Goal: Complete application form

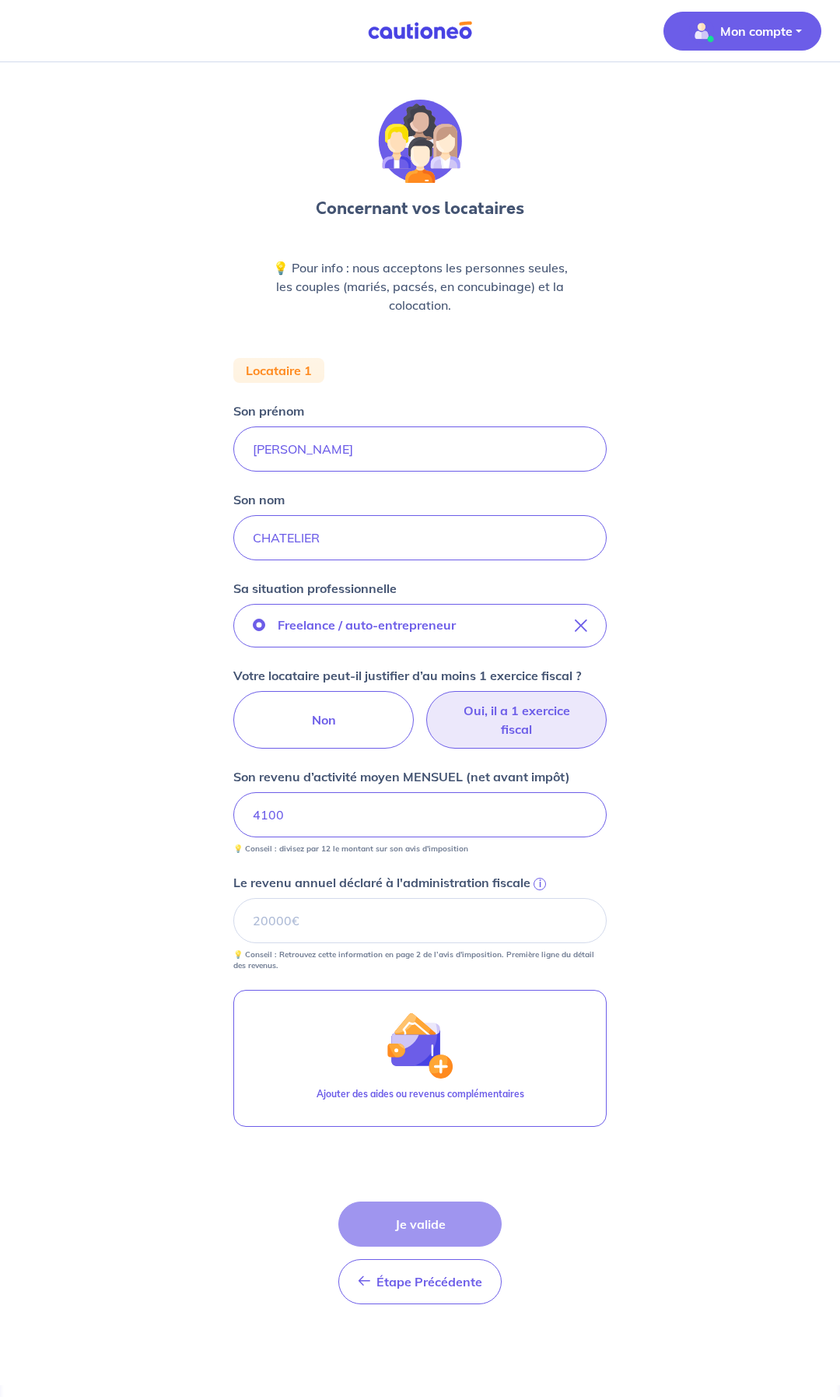
click at [701, 31] on img "button" at bounding box center [701, 30] width 25 height 25
click at [686, 94] on link "Mes informations" at bounding box center [726, 96] width 125 height 25
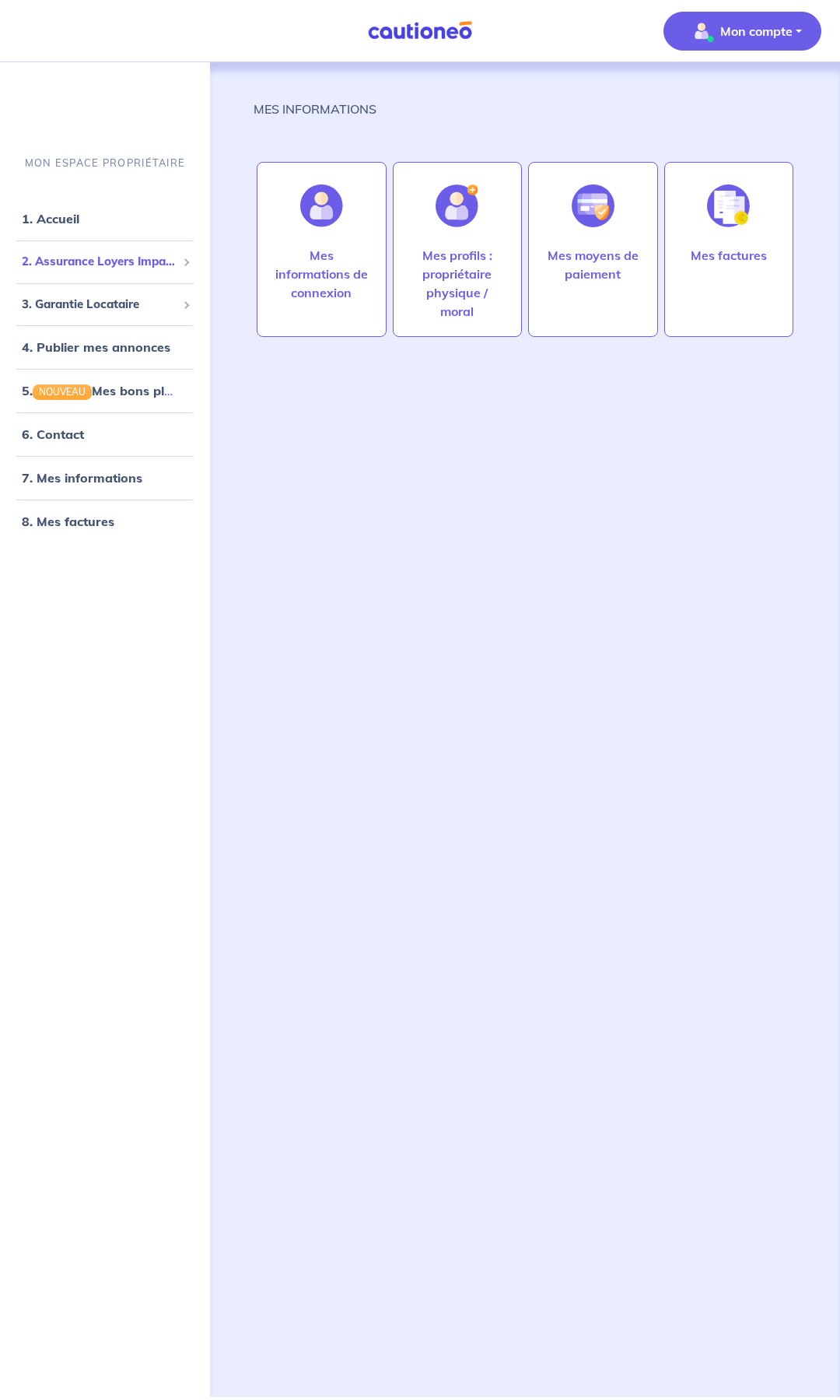
click at [104, 256] on span "2. Assurance Loyers Impayés" at bounding box center [99, 262] width 155 height 18
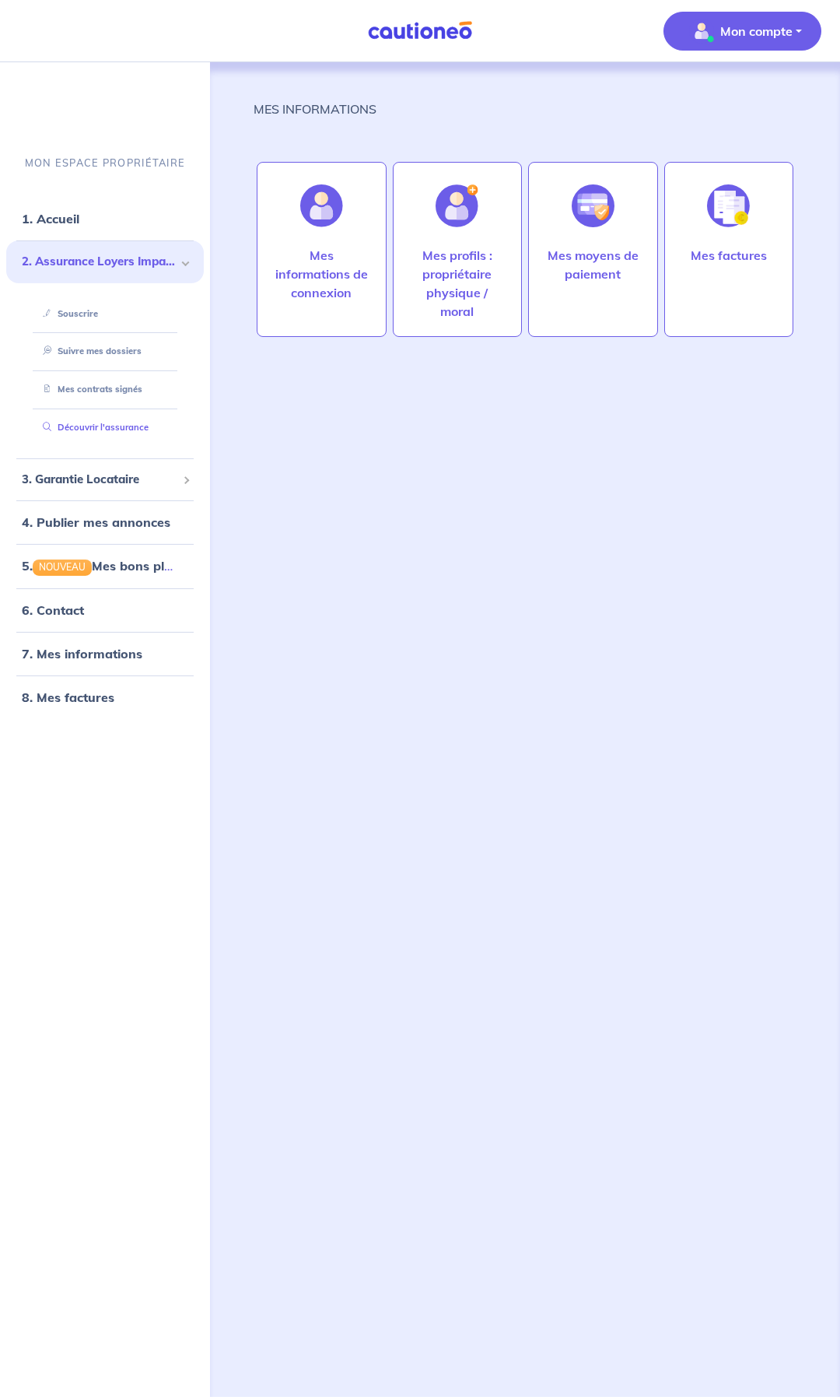
click at [106, 422] on link "Découvrir l'assurance" at bounding box center [92, 427] width 112 height 11
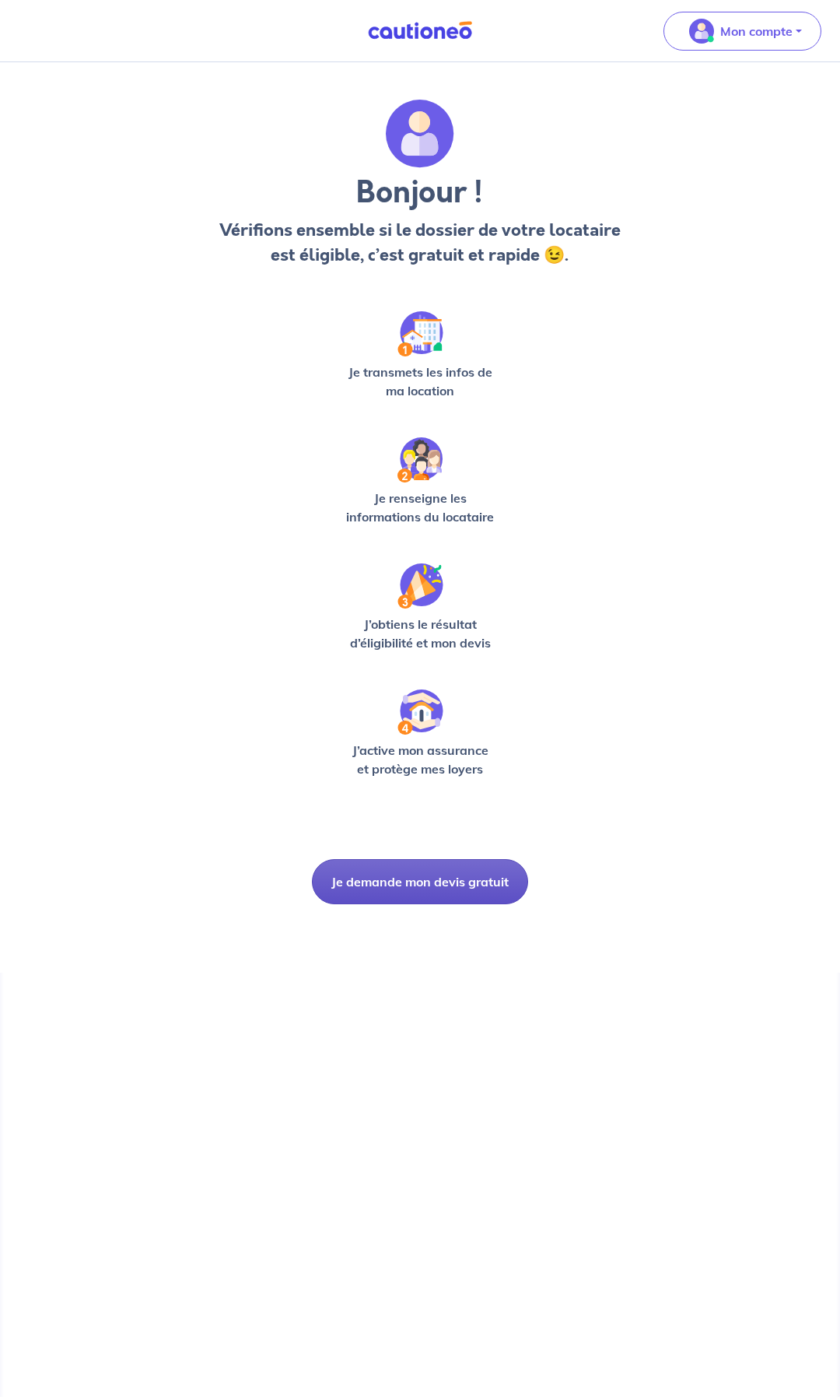
click at [418, 875] on button "Je demande mon devis gratuit" at bounding box center [420, 881] width 216 height 45
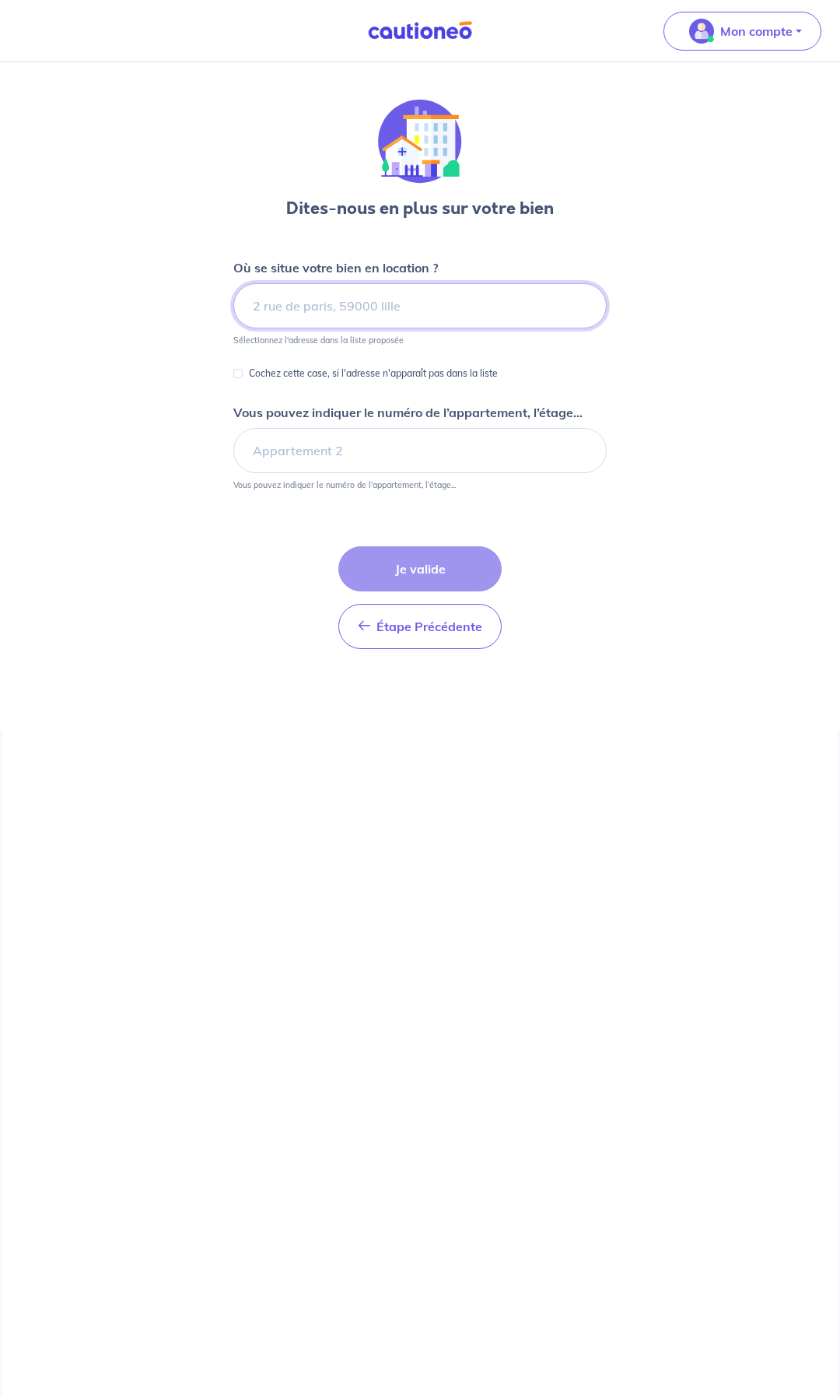
click at [388, 305] on input at bounding box center [419, 306] width 373 height 45
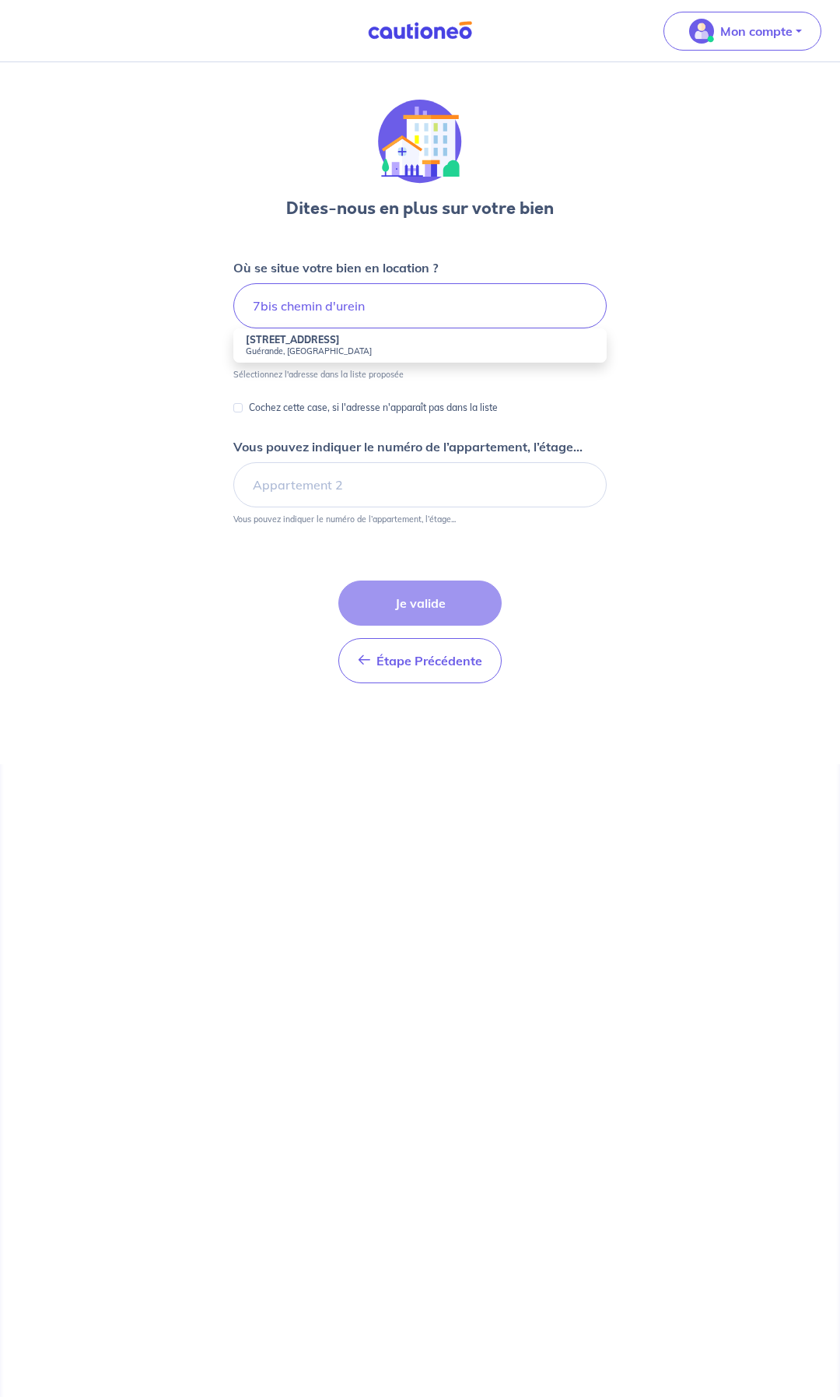
click at [139, 346] on div "Dites-nous en plus sur votre bien Où se situe votre bien en location ? [STREET_…" at bounding box center [420, 413] width 840 height 702
click at [385, 310] on input "7bis chemin d'urein" at bounding box center [419, 306] width 373 height 45
click at [281, 307] on input "7bis chemin d'urein" at bounding box center [419, 306] width 373 height 45
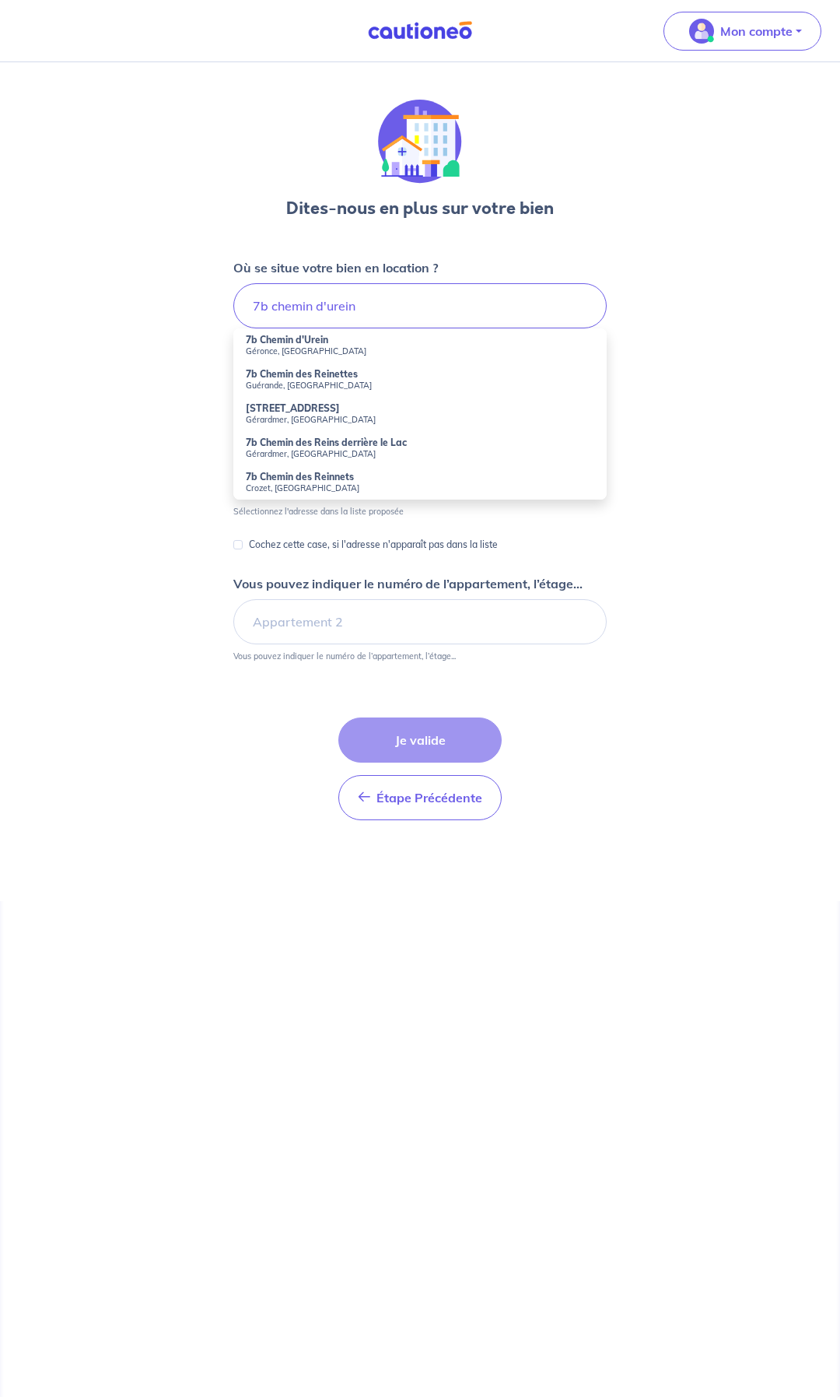
click at [271, 337] on strong "7b Chemin d'Urein" at bounding box center [287, 339] width 83 height 12
type input "7b Chemin d'Urein, [GEOGRAPHIC_DATA], [GEOGRAPHIC_DATA]"
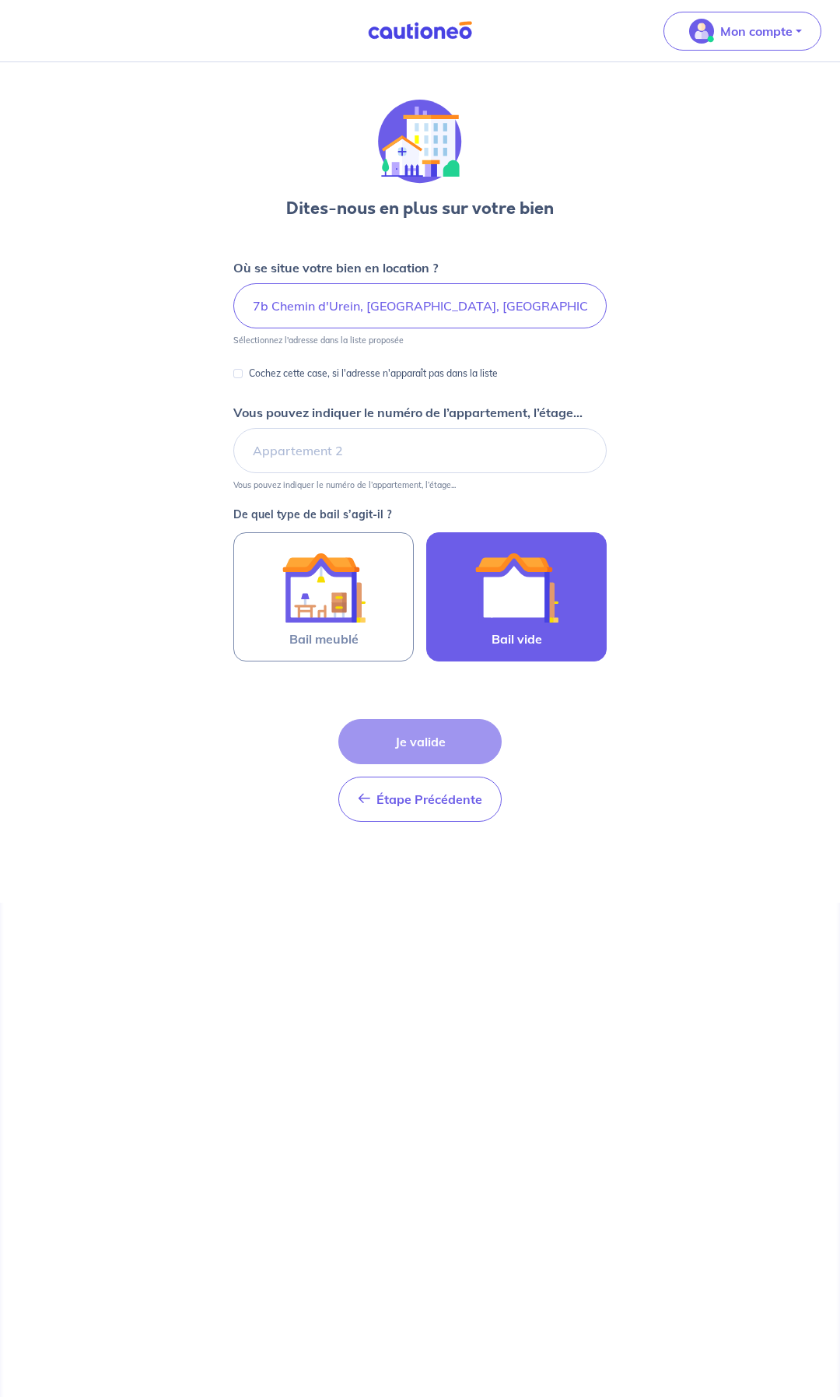
click at [479, 612] on img at bounding box center [516, 587] width 84 height 84
click at [0, 0] on input "Bail vide" at bounding box center [0, 0] width 0 height 0
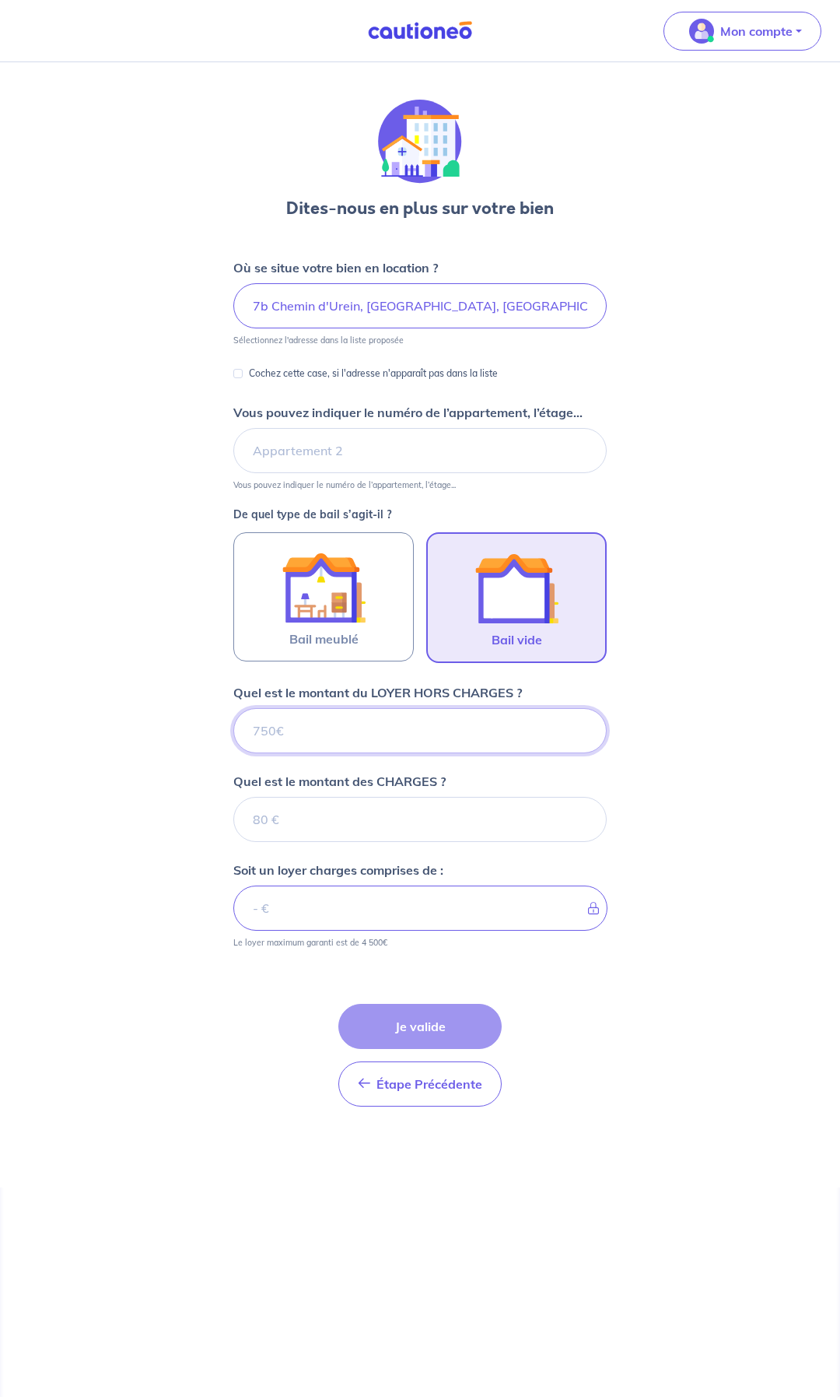
click at [361, 733] on input "Quel est le montant du LOYER HORS CHARGES ?" at bounding box center [419, 731] width 373 height 45
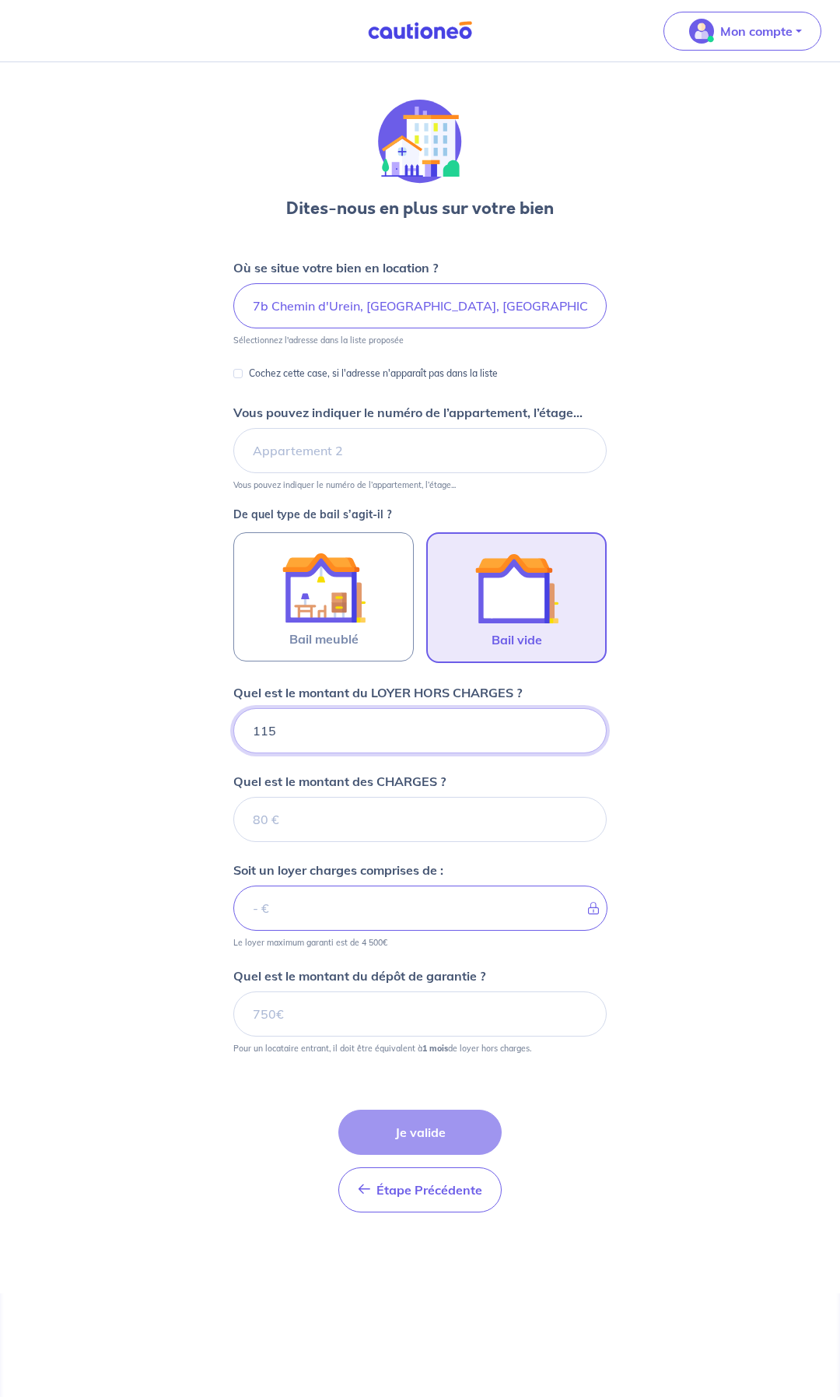
type input "1150"
click at [322, 823] on input "Quel est le montant des CHARGES ?" at bounding box center [419, 819] width 373 height 45
type input "00"
type input "1150"
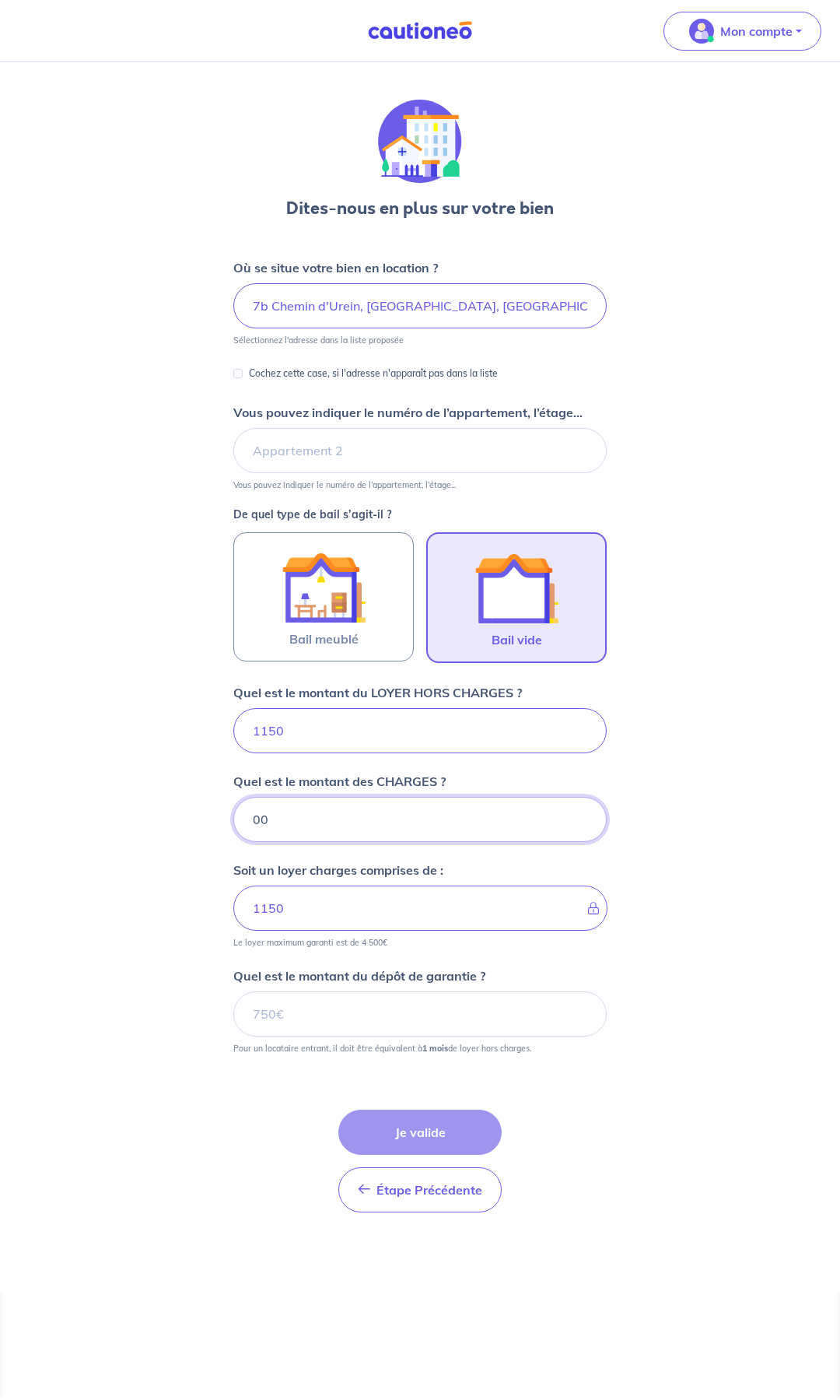
type input "00"
click at [299, 1008] on input "Quel est le montant du dépôt de garantie ?" at bounding box center [419, 1014] width 373 height 45
type input "0"
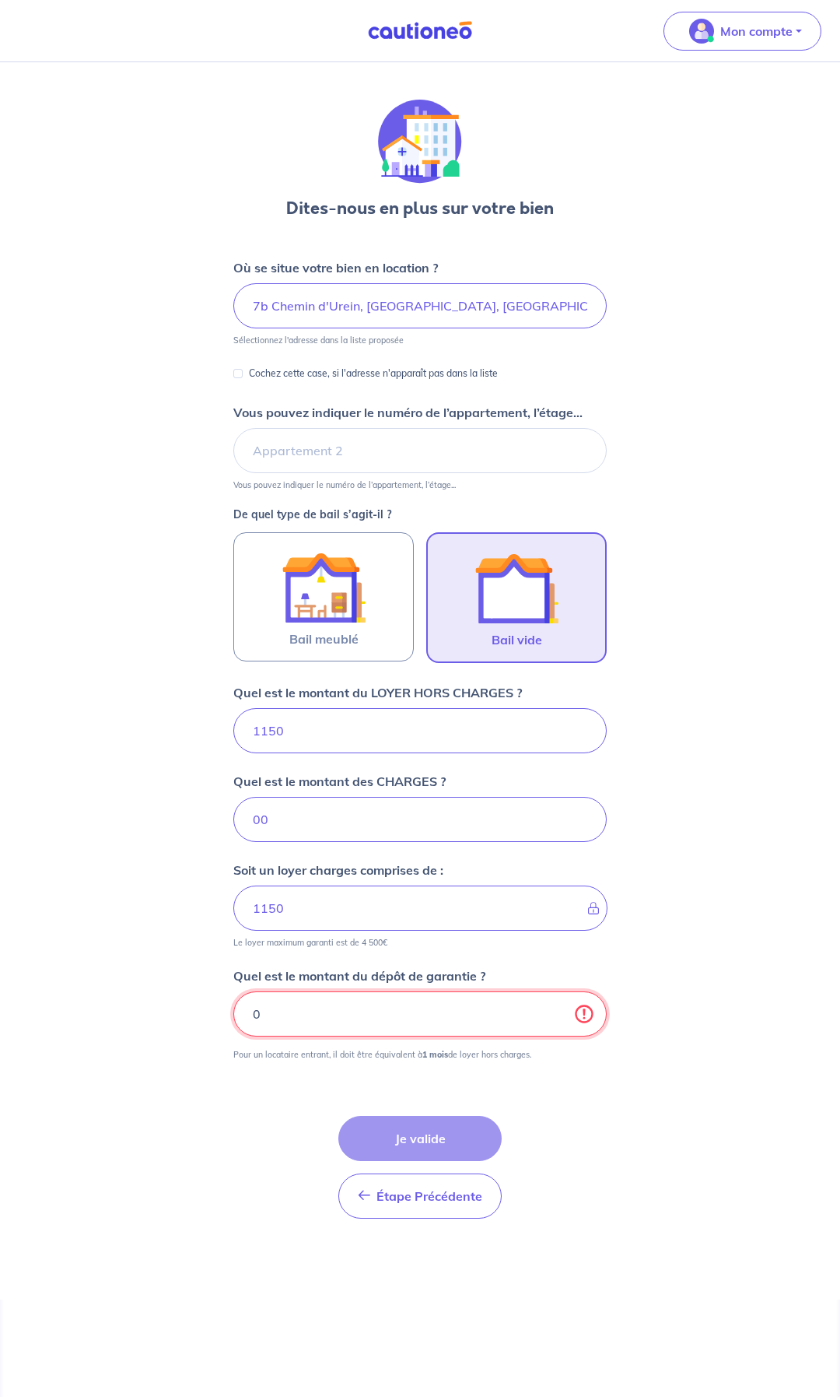
click at [294, 1012] on input "0" at bounding box center [419, 1014] width 373 height 45
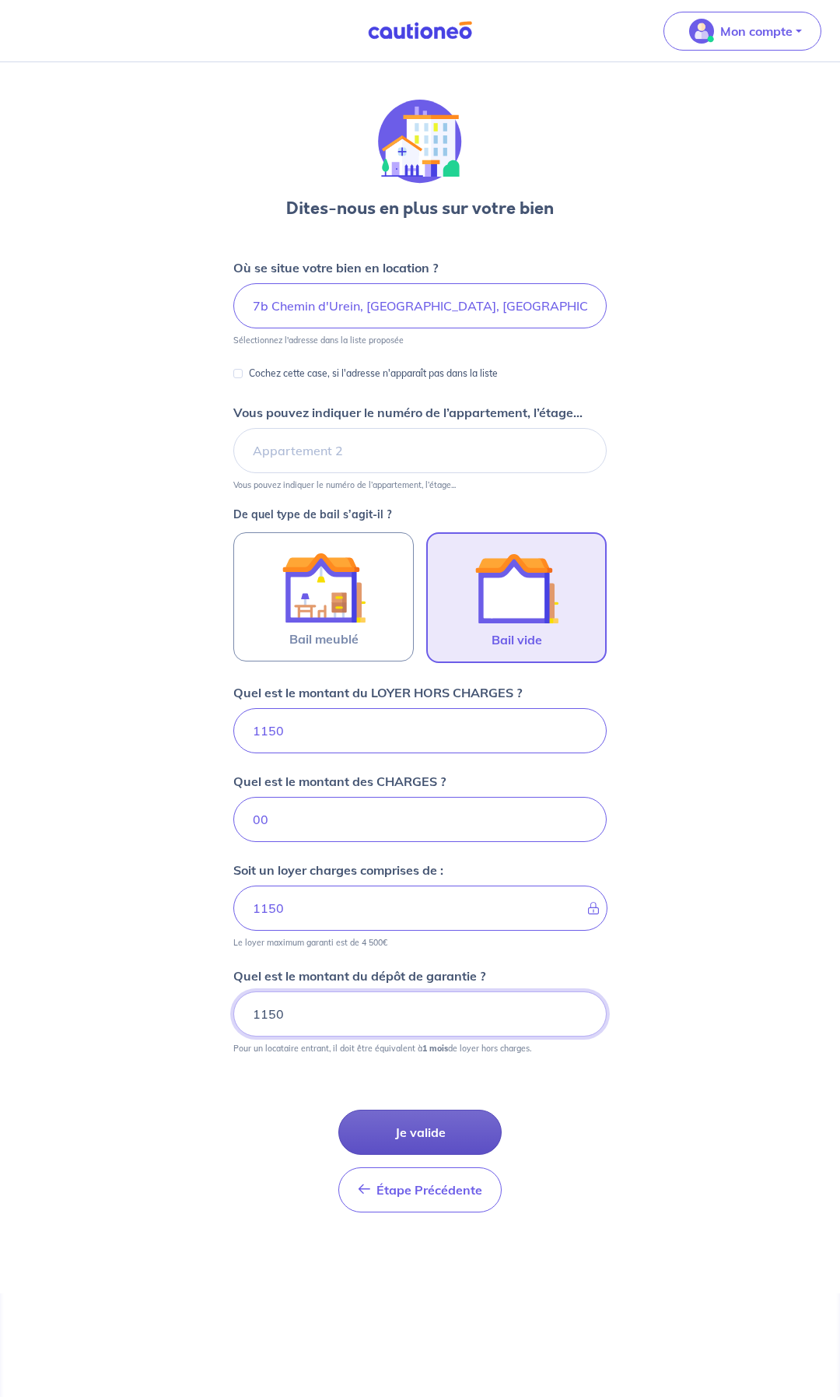
type input "1150"
click at [401, 1126] on button "Je valide" at bounding box center [419, 1132] width 163 height 45
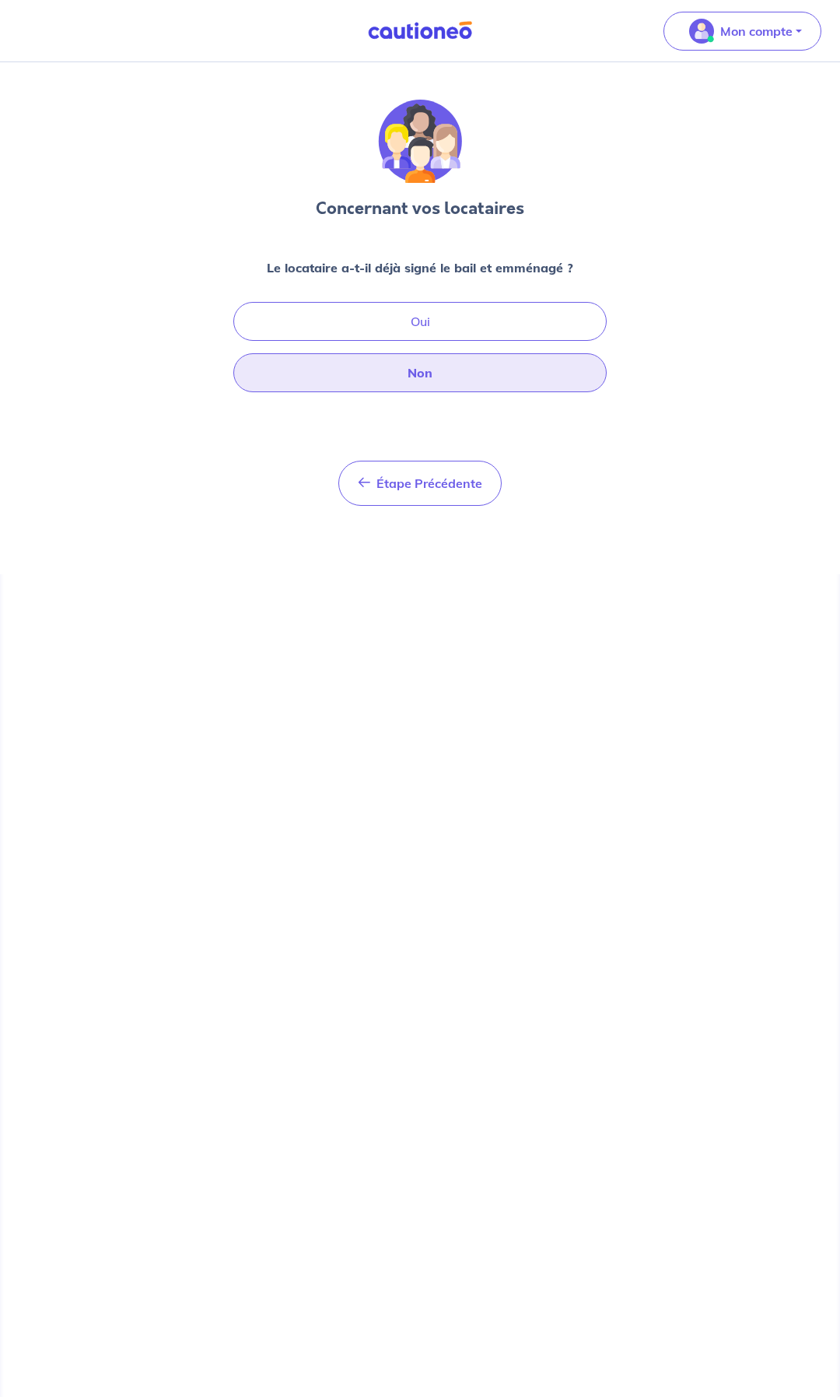
click at [405, 368] on button "Non" at bounding box center [419, 372] width 373 height 39
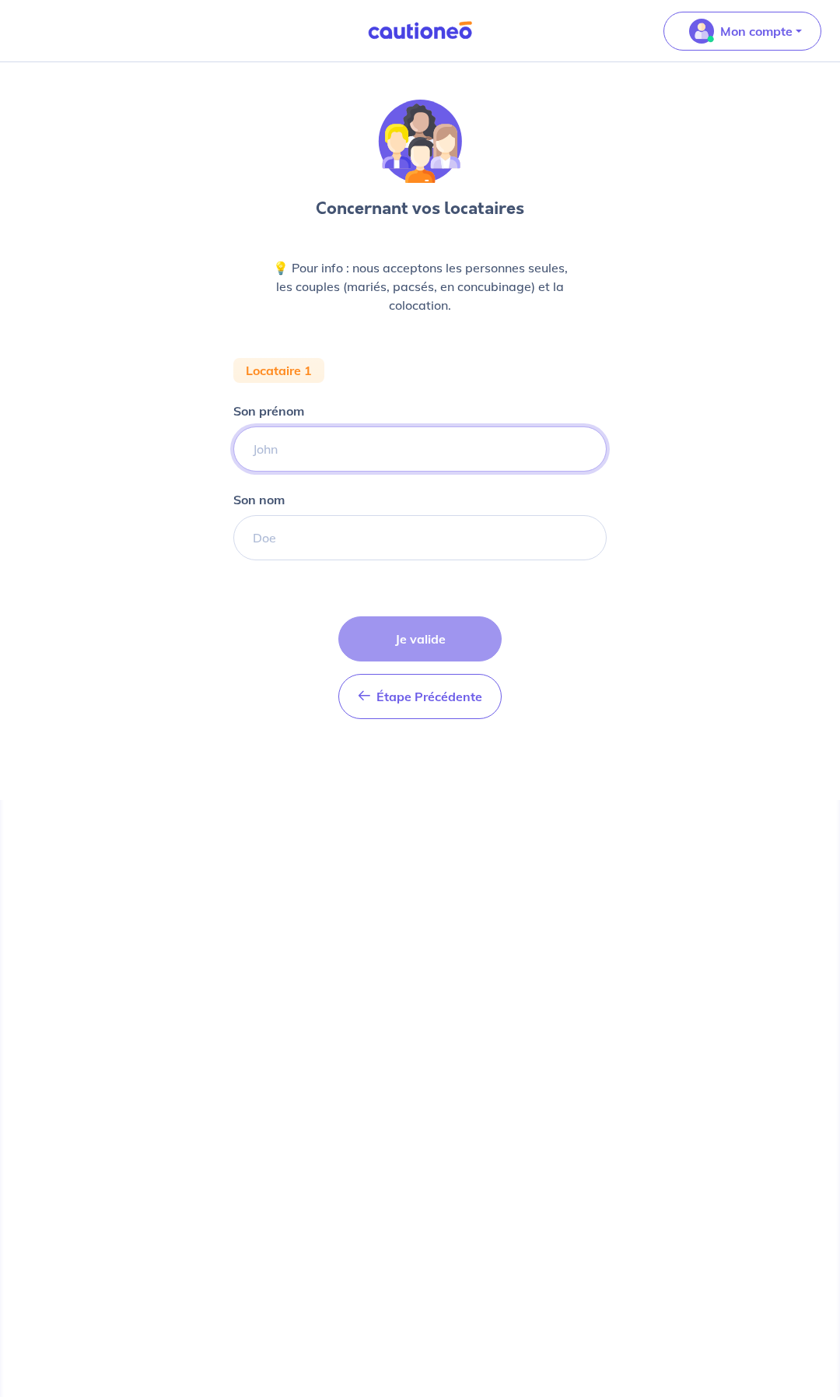
click at [361, 443] on input "Son prénom" at bounding box center [419, 449] width 373 height 45
type input "c"
type input "[PERSON_NAME]"
click at [326, 536] on input "Son nom" at bounding box center [419, 537] width 373 height 45
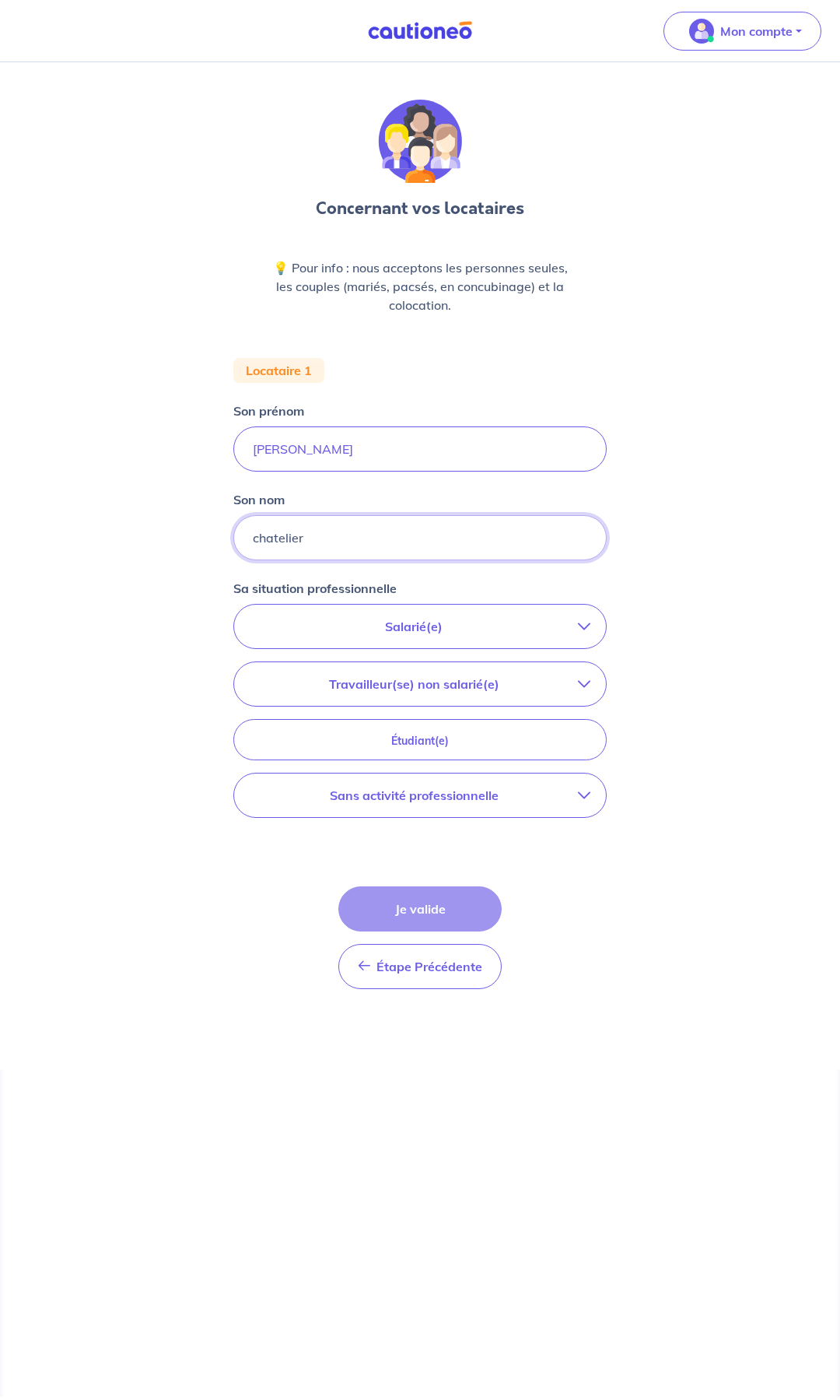
type input "chatelier"
click at [305, 462] on input "[PERSON_NAME]" at bounding box center [419, 449] width 373 height 45
type input "[PERSON_NAME]"
click at [471, 686] on p "Travailleur(se) non salarié(e)" at bounding box center [414, 684] width 329 height 18
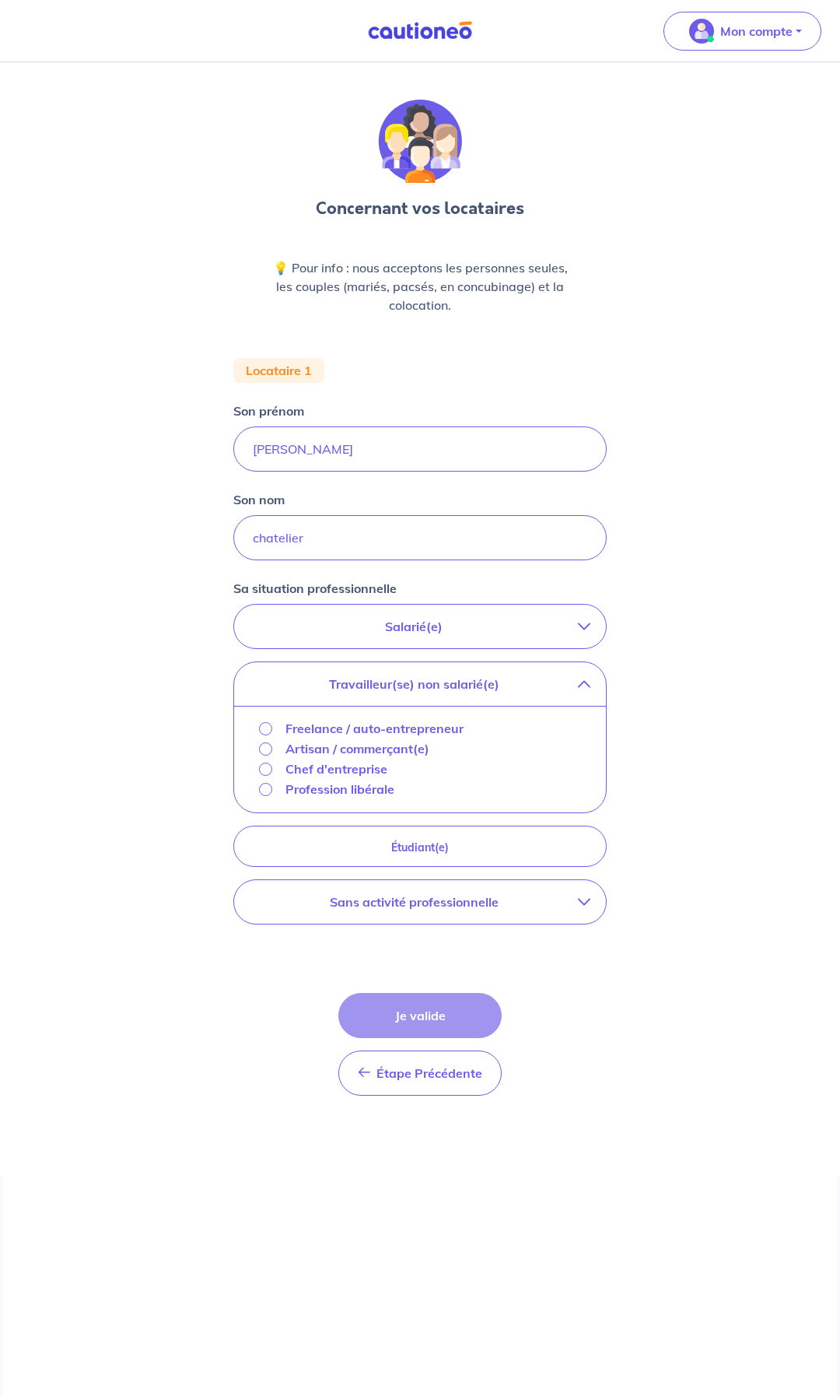
click at [337, 731] on p "Freelance / auto-entrepreneur" at bounding box center [375, 727] width 178 height 18
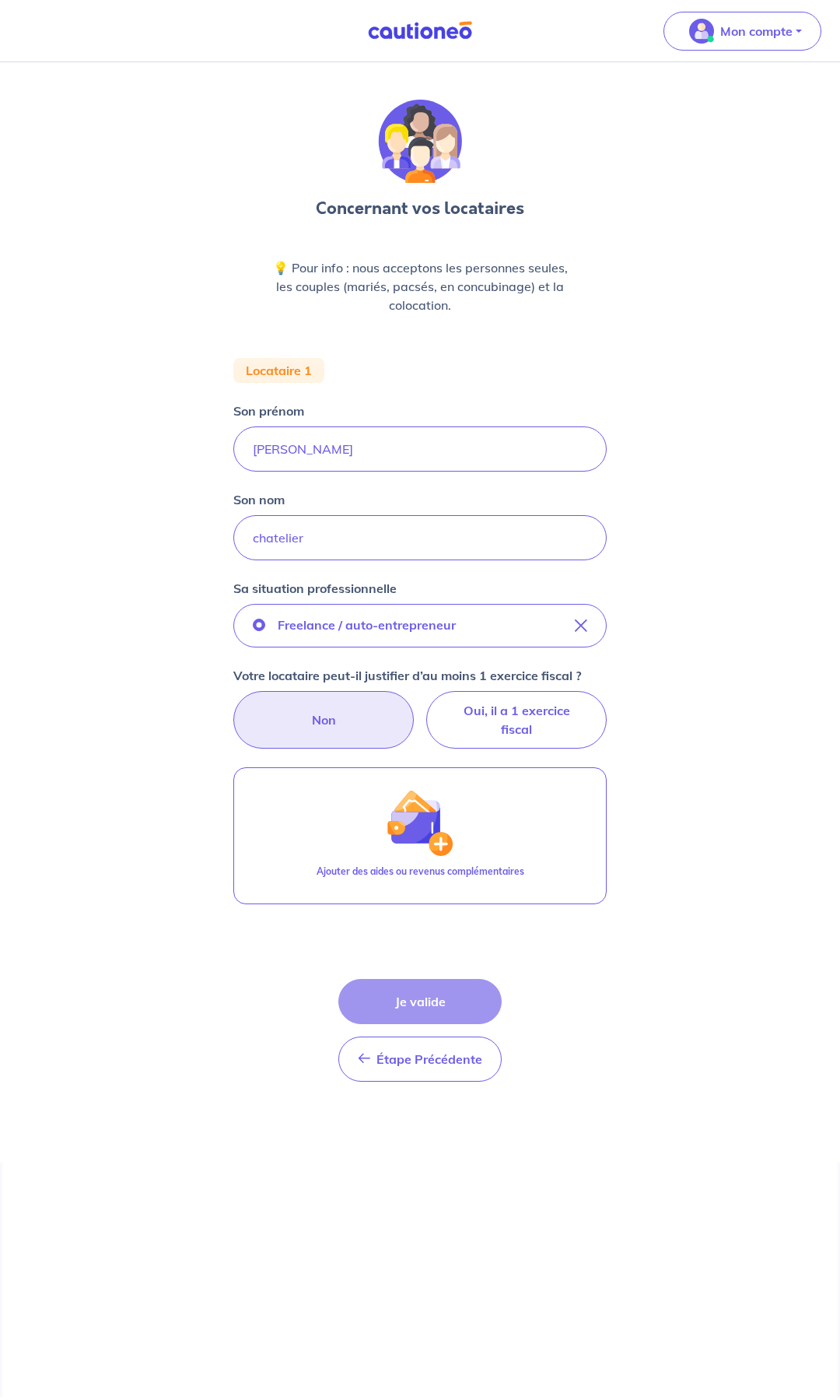
click at [310, 725] on label "Non" at bounding box center [323, 719] width 181 height 57
click at [415, 701] on input "Non" at bounding box center [420, 696] width 10 height 10
radio input "true"
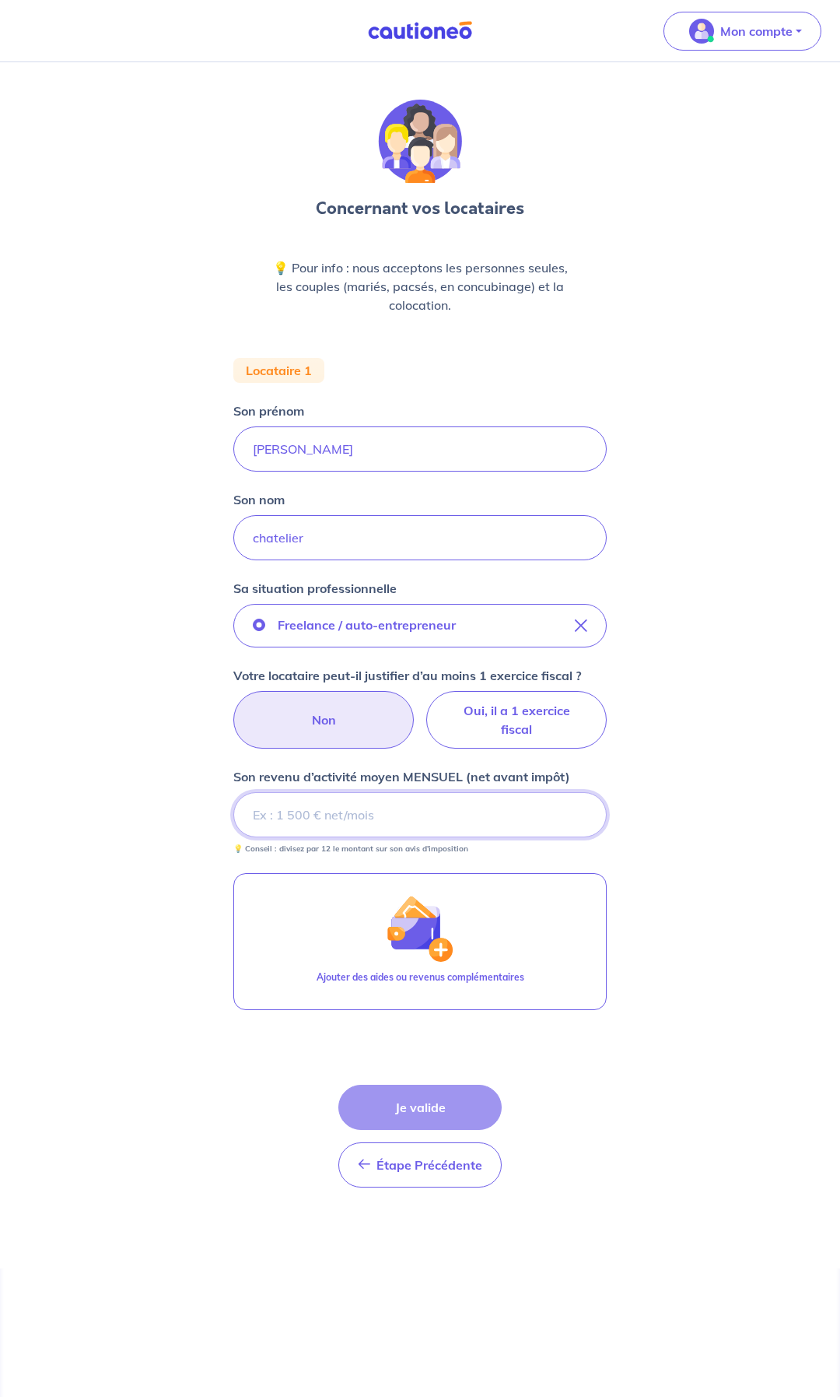
click at [332, 817] on input "Son revenu d’activité moyen MENSUEL (net avant impôt)" at bounding box center [419, 814] width 373 height 45
click at [296, 825] on input "Son revenu d’activité moyen MENSUEL (net avant impôt)" at bounding box center [419, 814] width 373 height 45
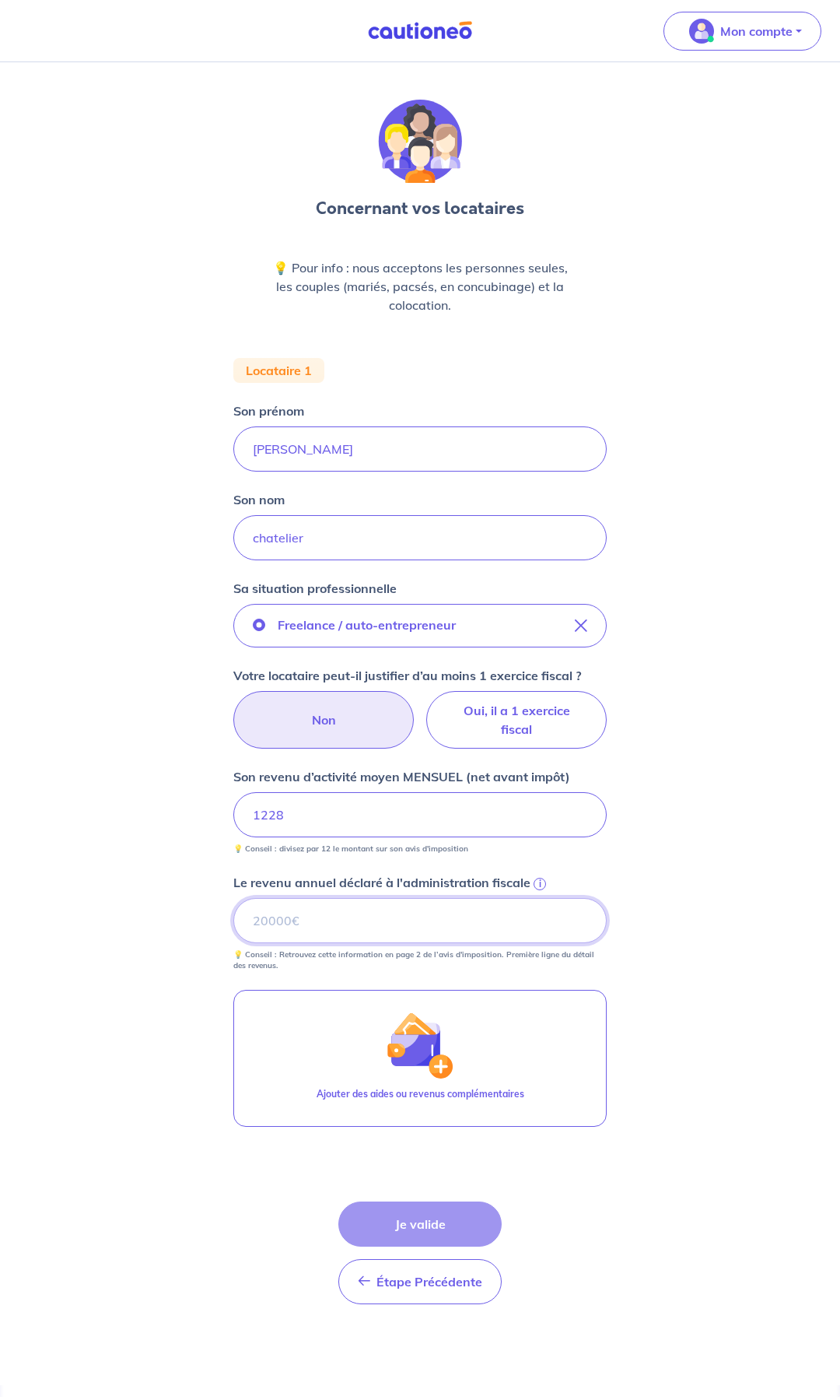
click at [344, 918] on input "Le revenu annuel déclaré à l'administration fiscale i" at bounding box center [419, 920] width 373 height 45
click at [337, 921] on input "Le revenu annuel déclaré à l'administration fiscale i" at bounding box center [419, 920] width 373 height 45
type input "25600"
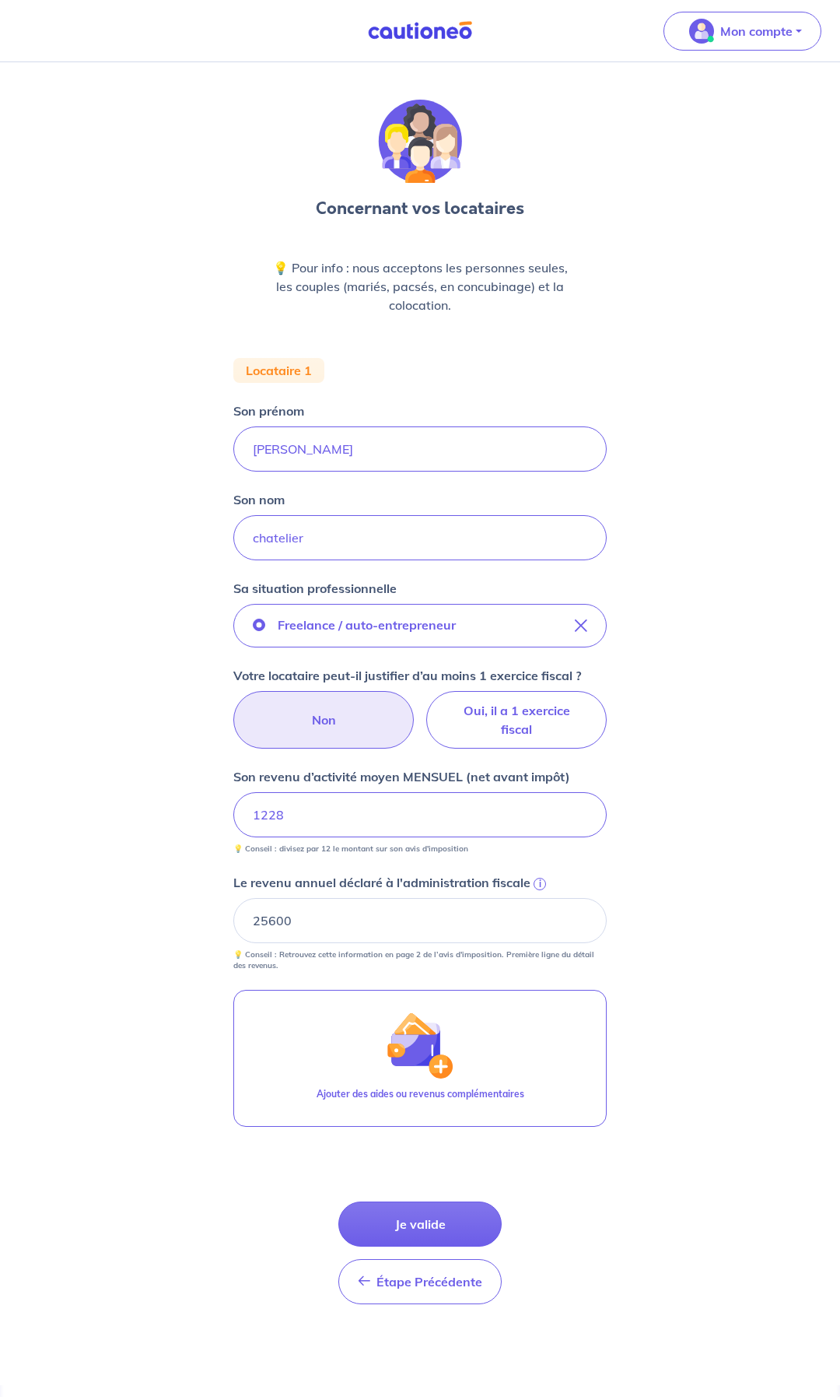
click at [687, 961] on div "Concernant vos locataires 💡 Pour info : nous acceptons les personnes seules, le…" at bounding box center [420, 723] width 840 height 1323
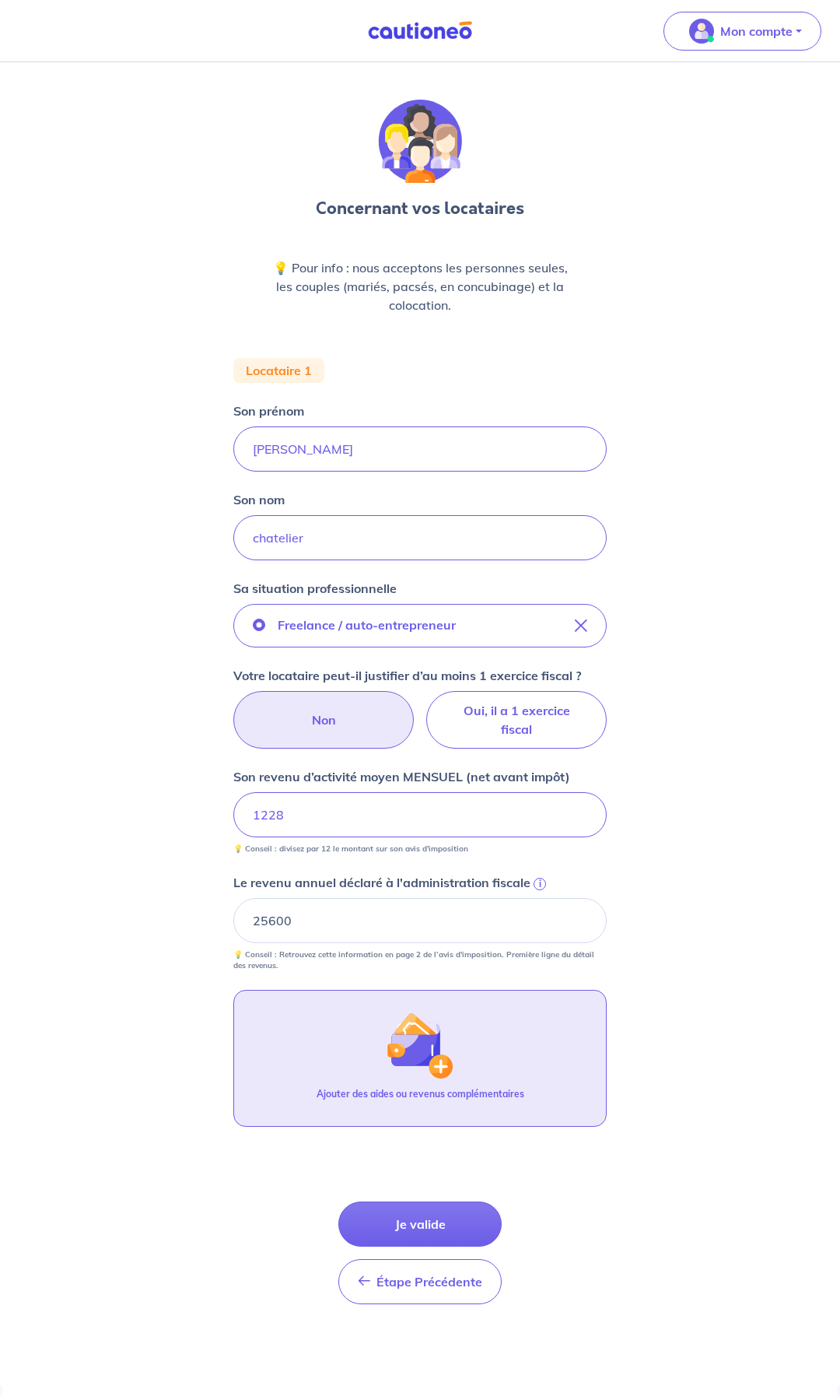
click at [435, 1040] on img "button" at bounding box center [420, 1045] width 67 height 67
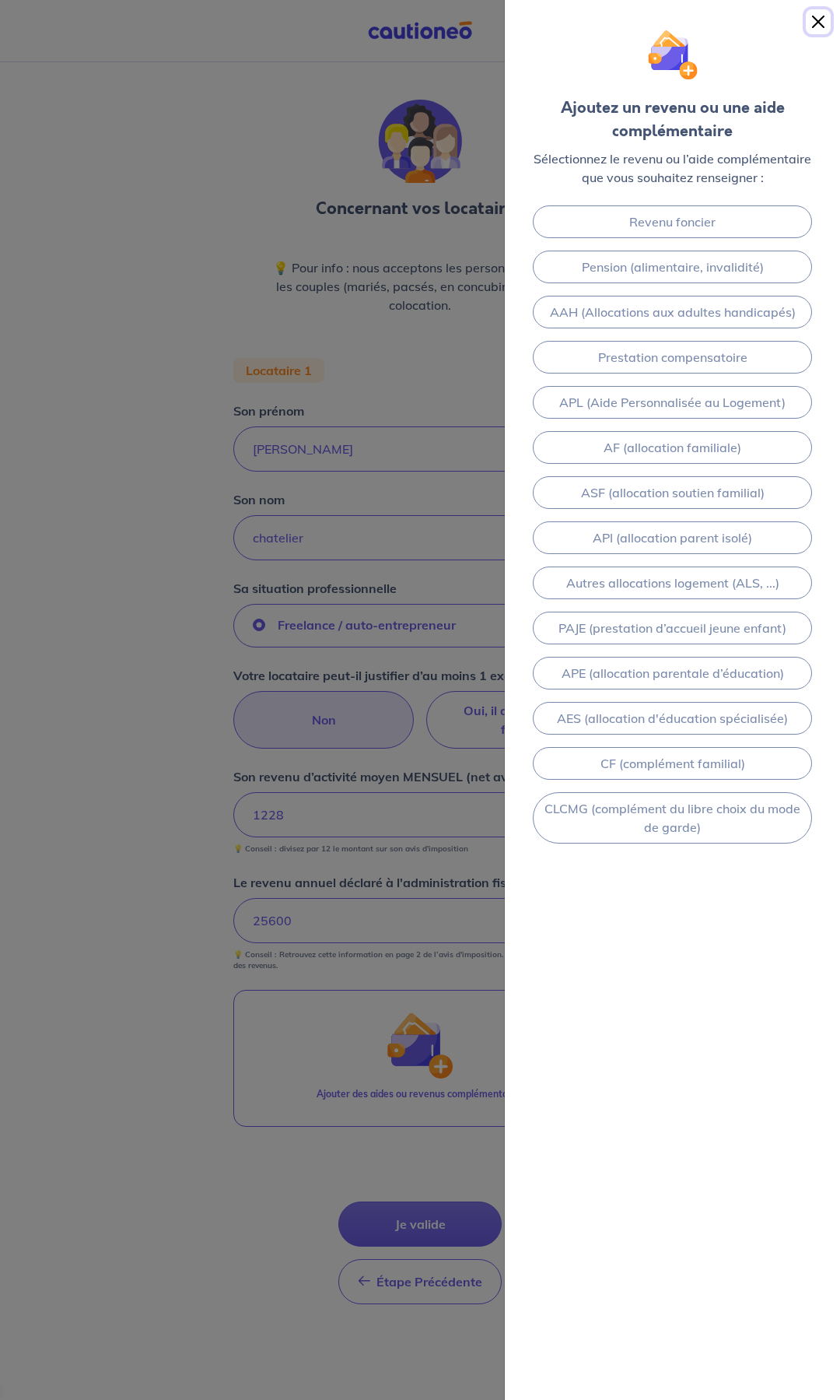
click at [824, 23] on button "Close" at bounding box center [818, 21] width 25 height 25
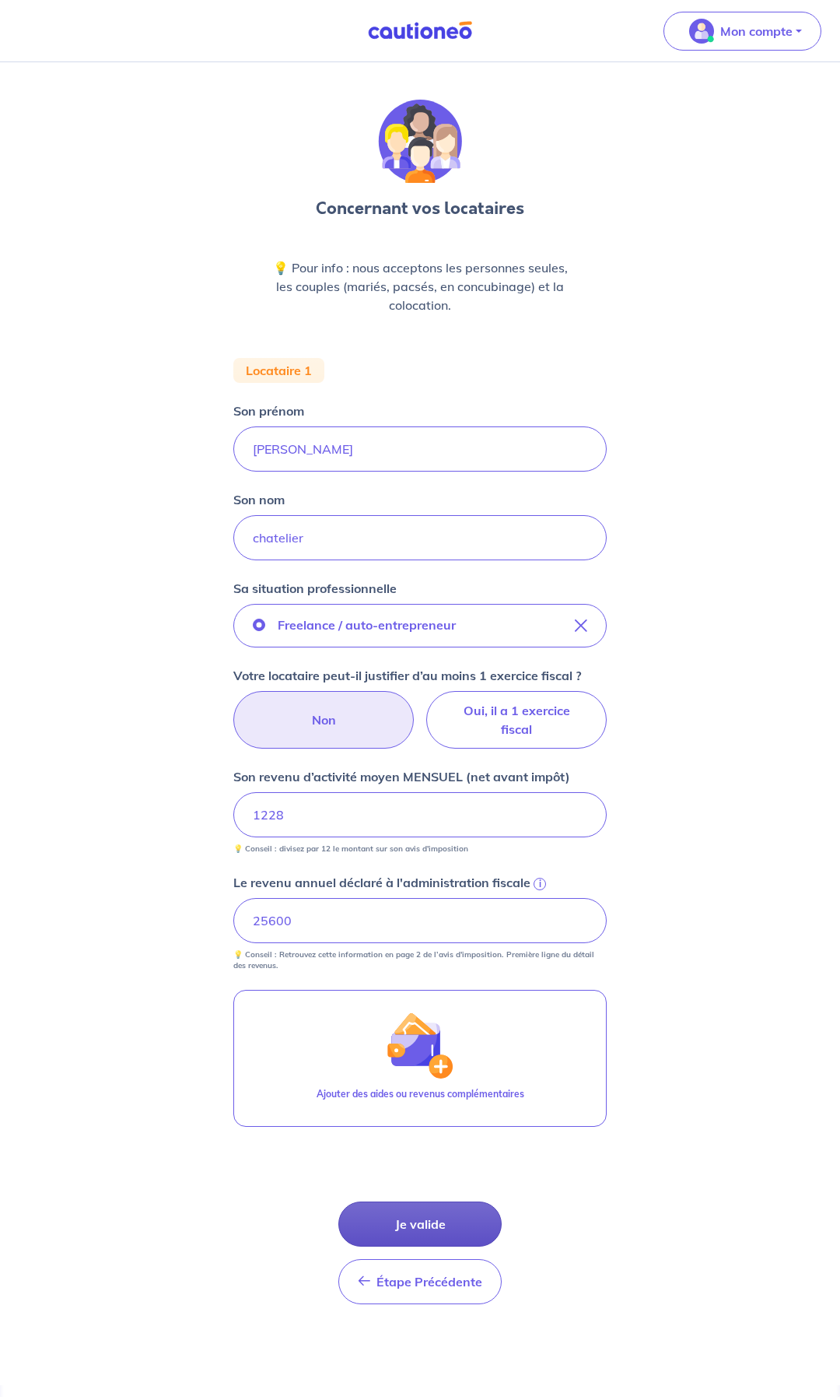
click at [427, 1226] on button "Je valide" at bounding box center [419, 1224] width 163 height 45
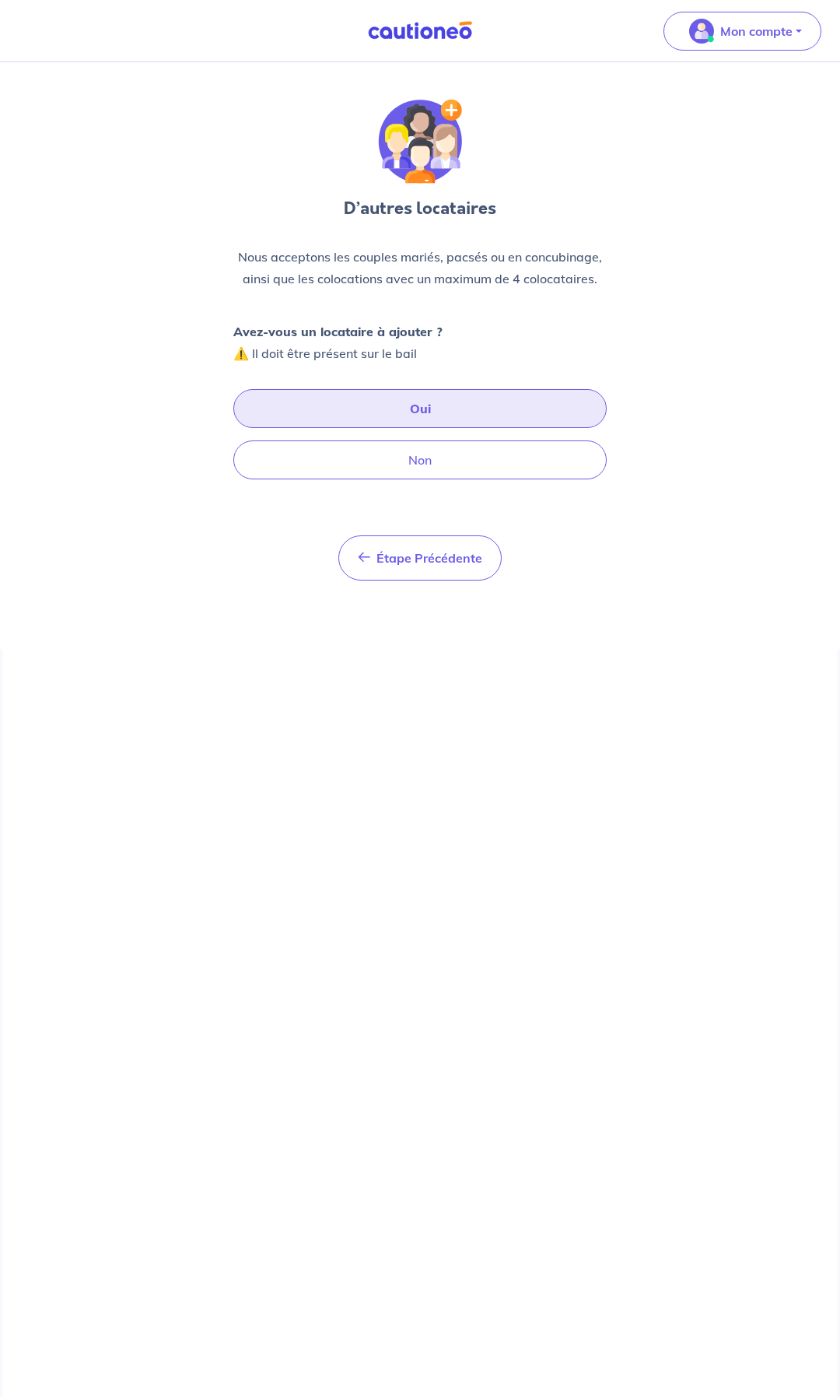
click at [422, 404] on button "Oui" at bounding box center [419, 408] width 373 height 39
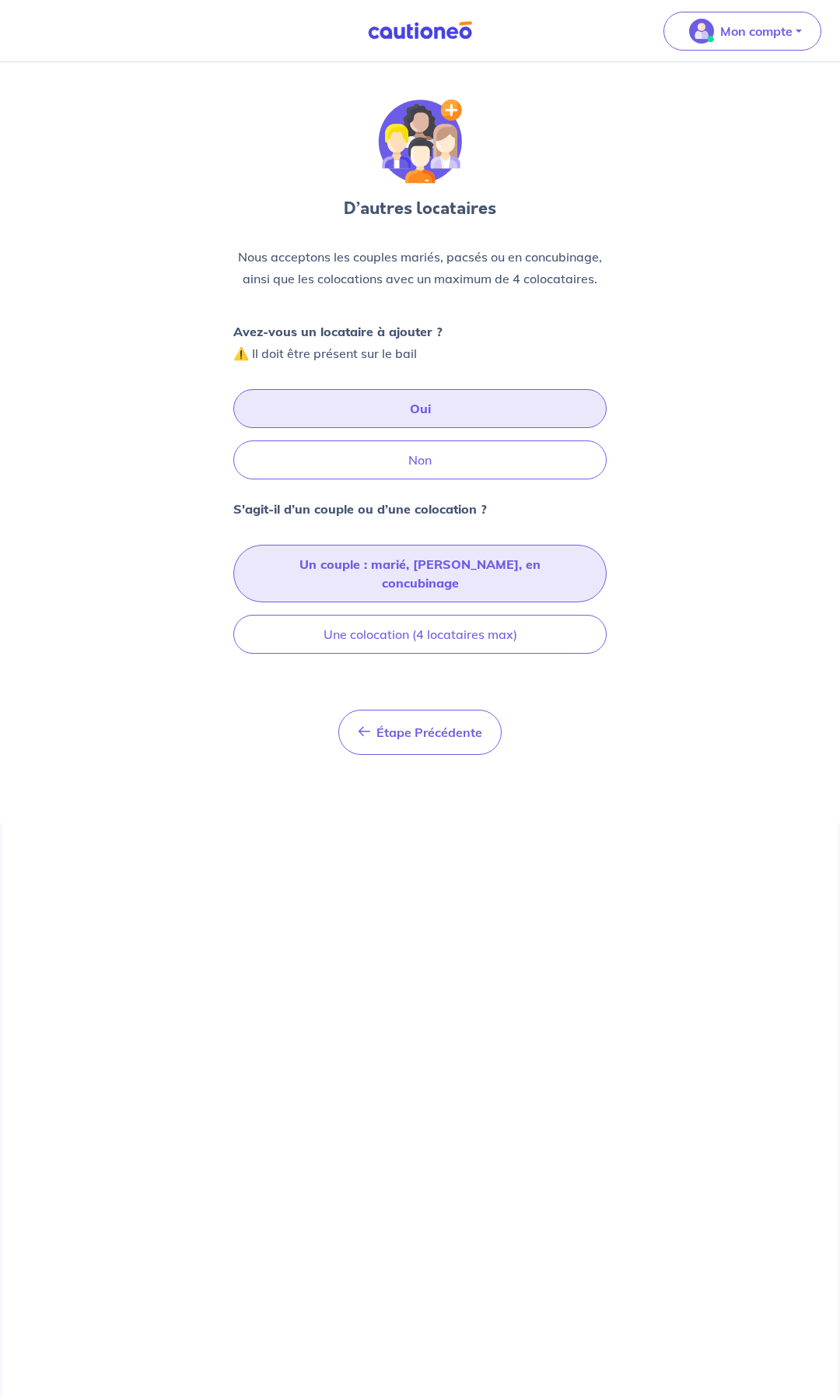
click at [531, 563] on button "Un couple : marié, [PERSON_NAME], en concubinage" at bounding box center [419, 573] width 373 height 57
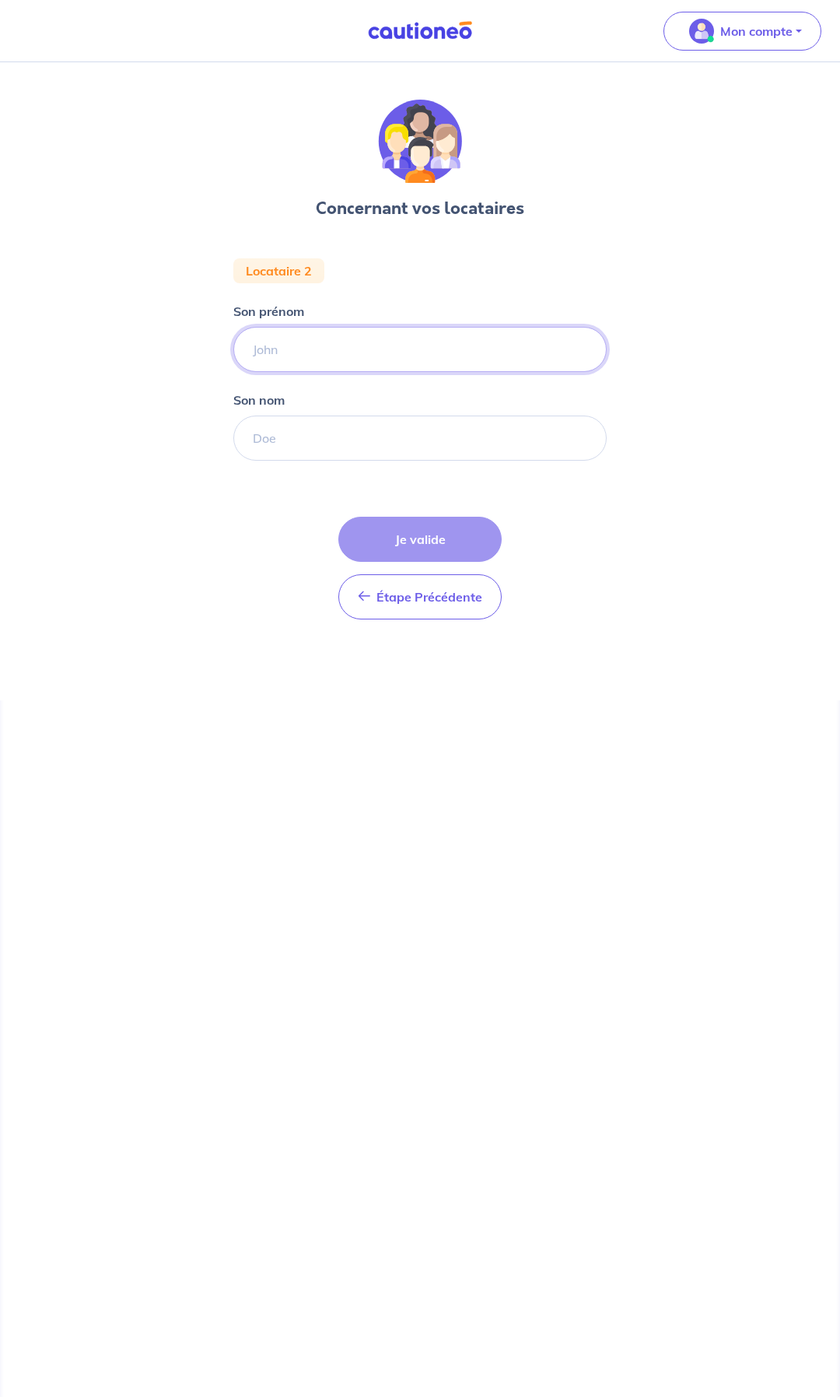
click at [340, 356] on input "Son prénom" at bounding box center [419, 349] width 373 height 45
click at [303, 345] on input "Son prénom" at bounding box center [419, 349] width 373 height 45
type input "r"
type input "[PERSON_NAME]"
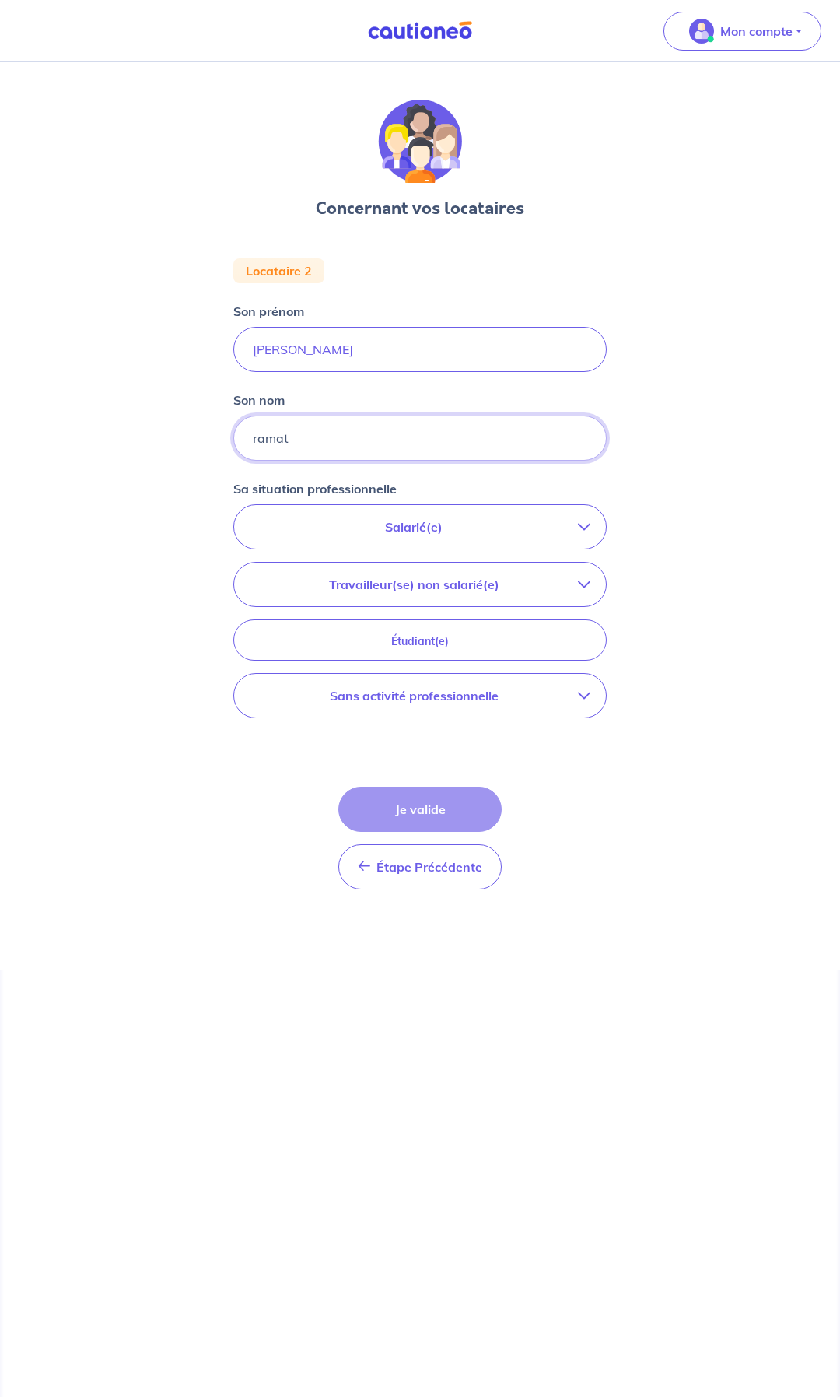
click at [293, 442] on input "ramat" at bounding box center [419, 438] width 373 height 45
type input "RAMAT"
click at [529, 525] on p "Salarié(e)" at bounding box center [414, 526] width 329 height 18
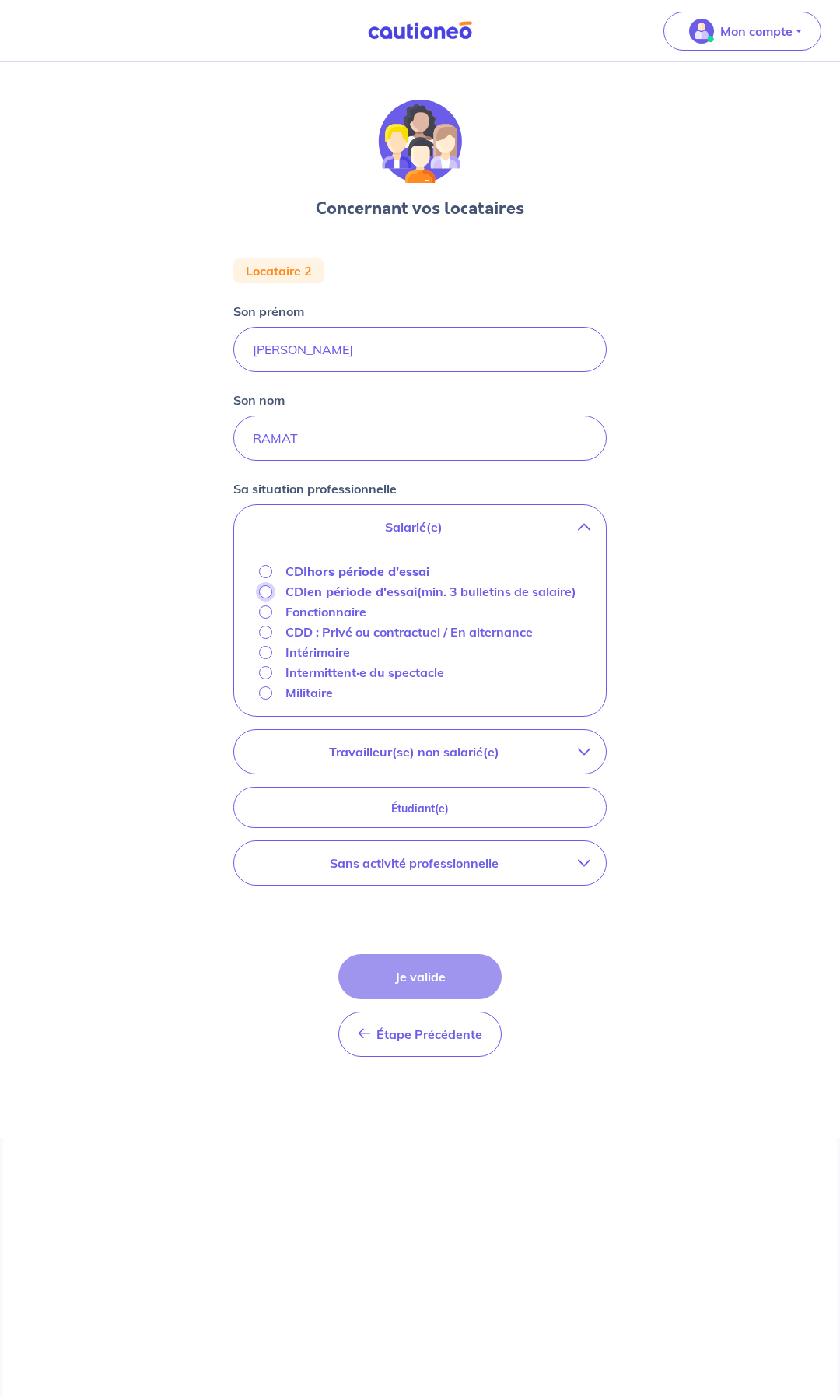
click at [262, 594] on input "CDI en période d'essai (min. 3 bulletins de salaire)" at bounding box center [266, 591] width 14 height 14
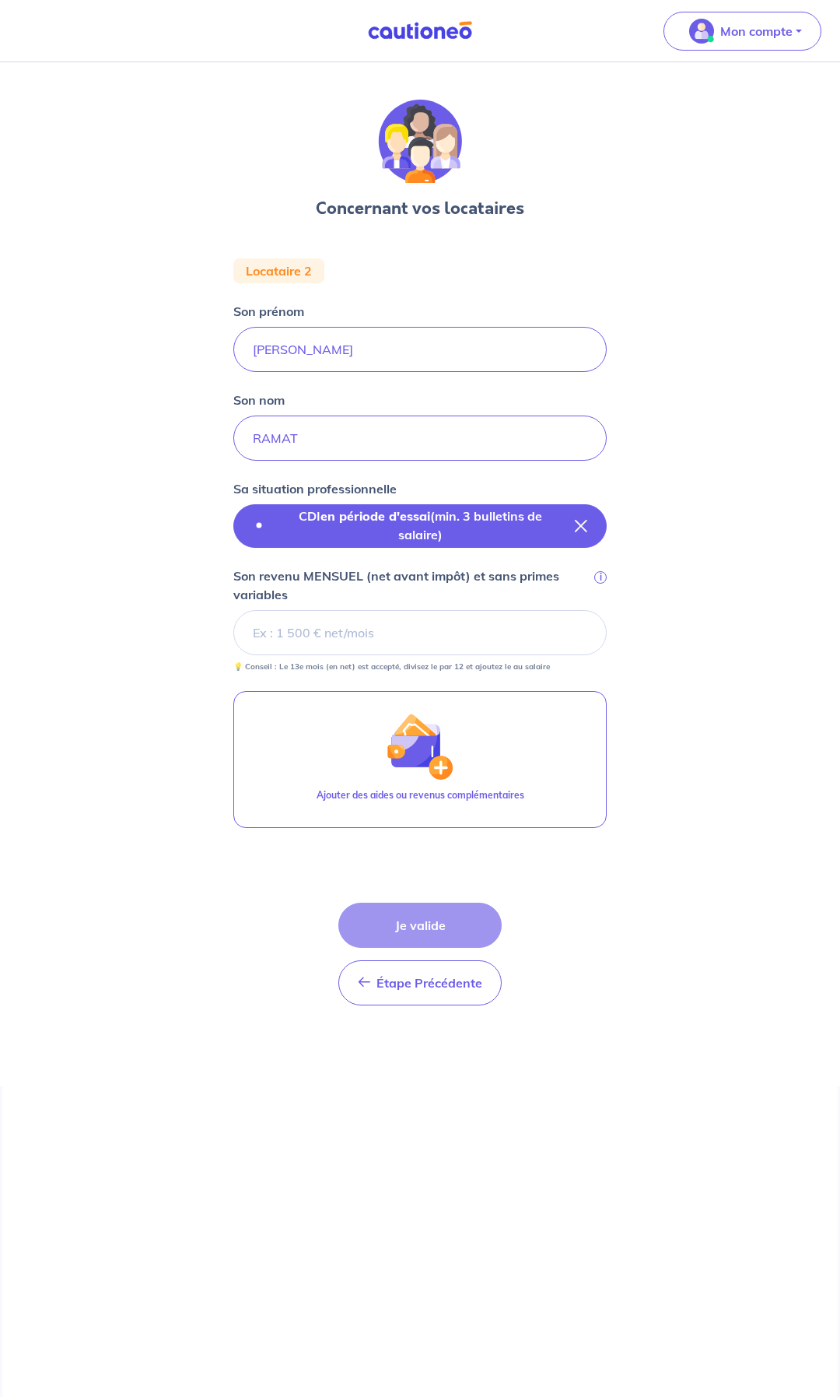
click at [472, 525] on p "CDI en période d'essai (min. 3 bulletins de salaire)" at bounding box center [420, 525] width 285 height 37
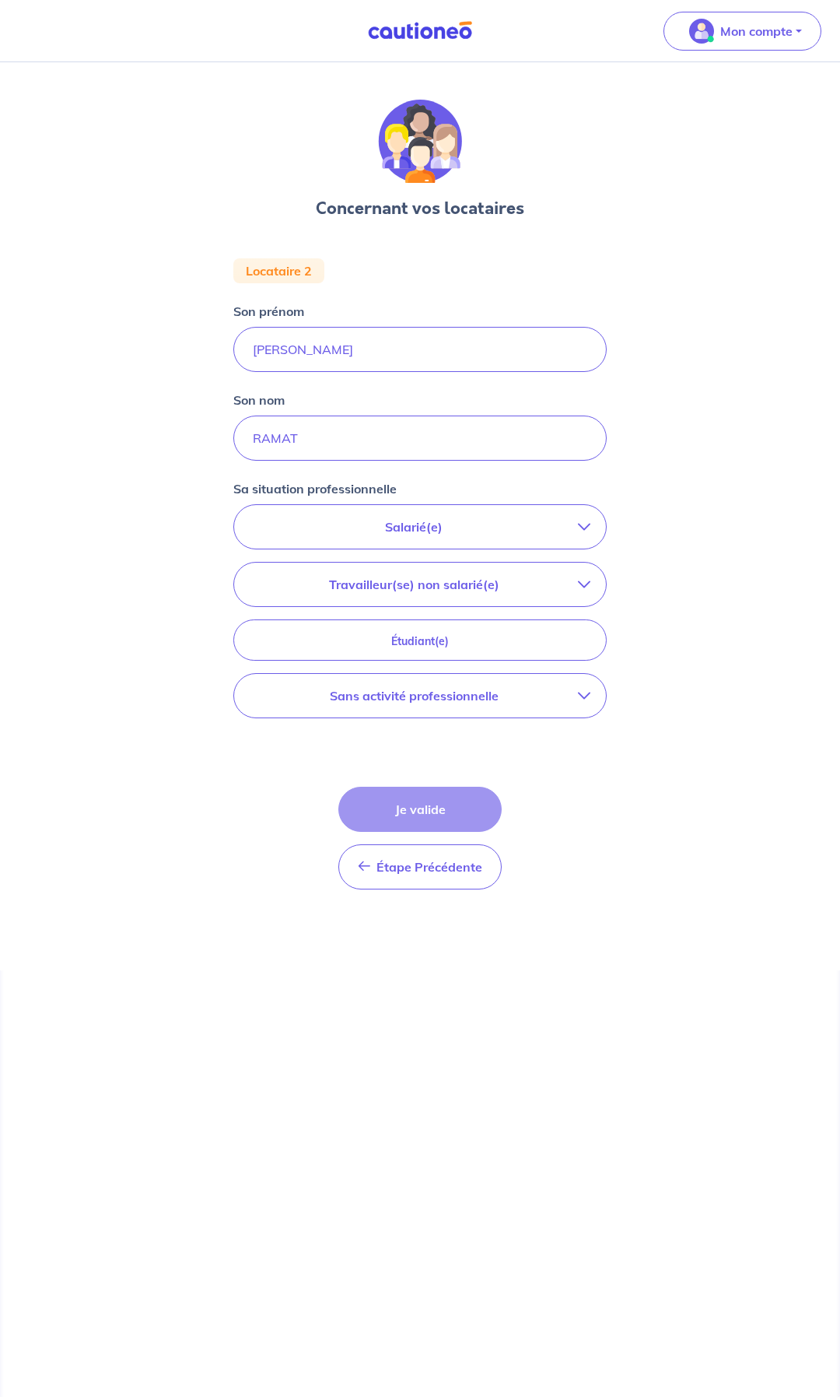
click at [467, 528] on p "Salarié(e)" at bounding box center [414, 526] width 329 height 18
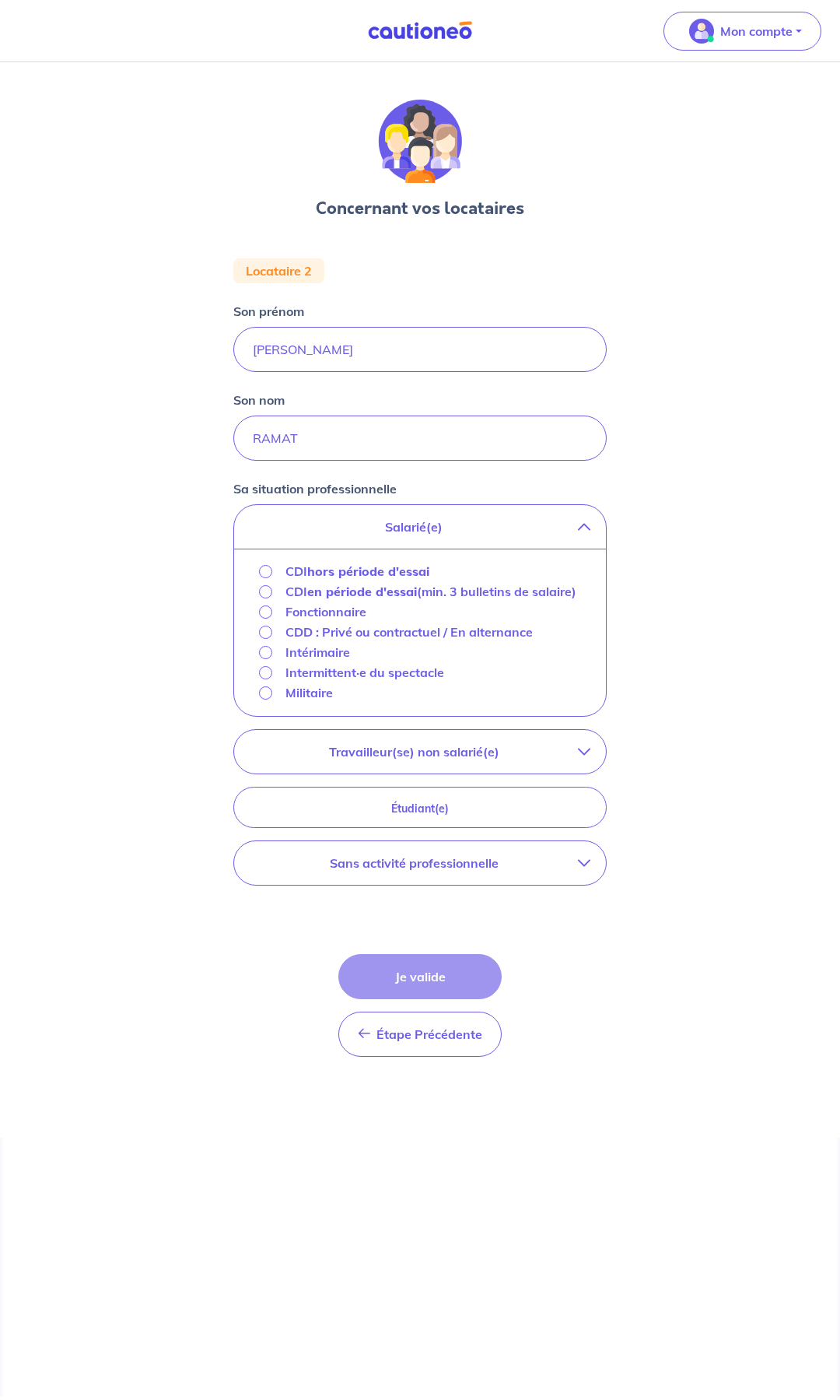
click at [368, 570] on strong "hors période d'essai" at bounding box center [368, 571] width 122 height 16
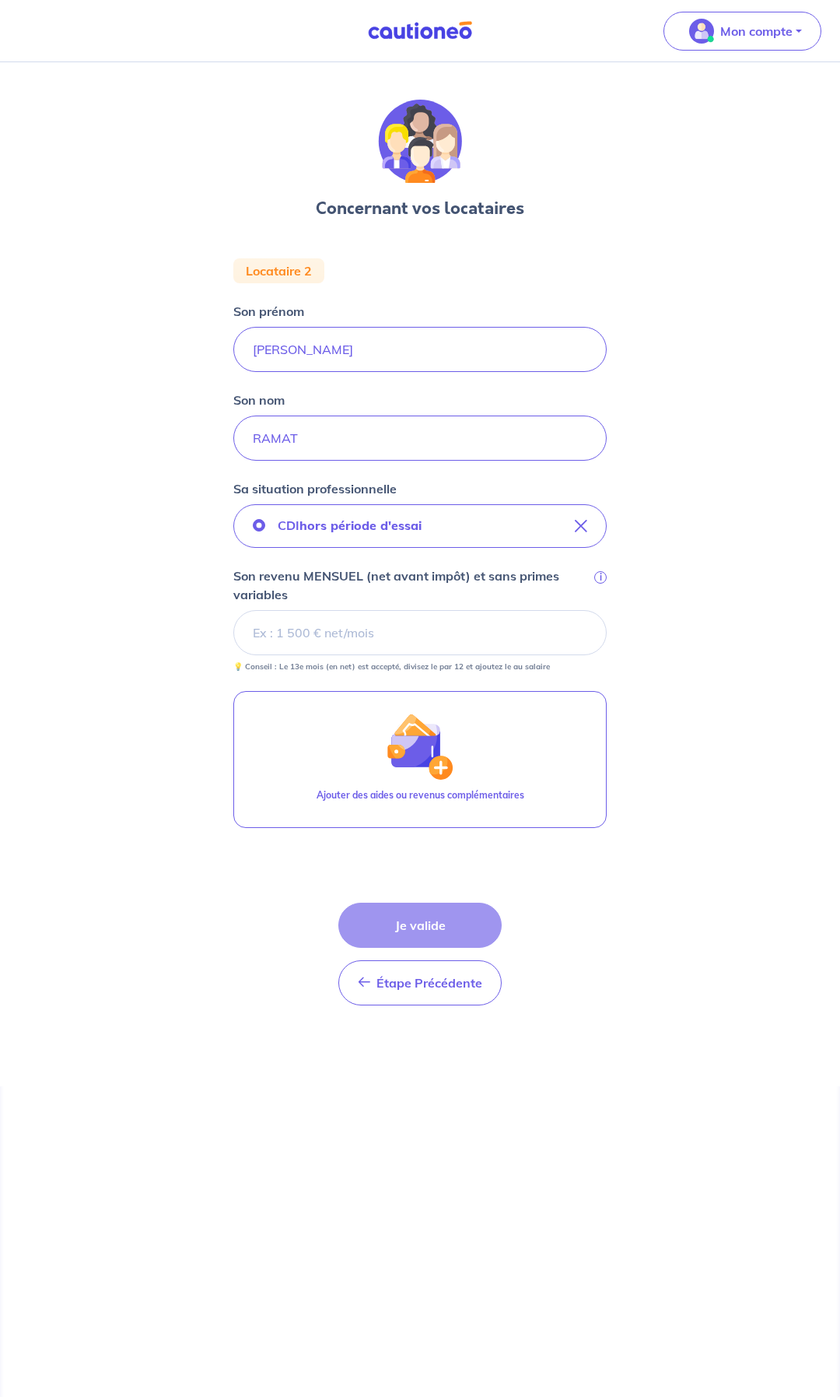
click at [368, 635] on input "Son revenu MENSUEL (net avant impôt) et sans primes variables i" at bounding box center [419, 633] width 373 height 45
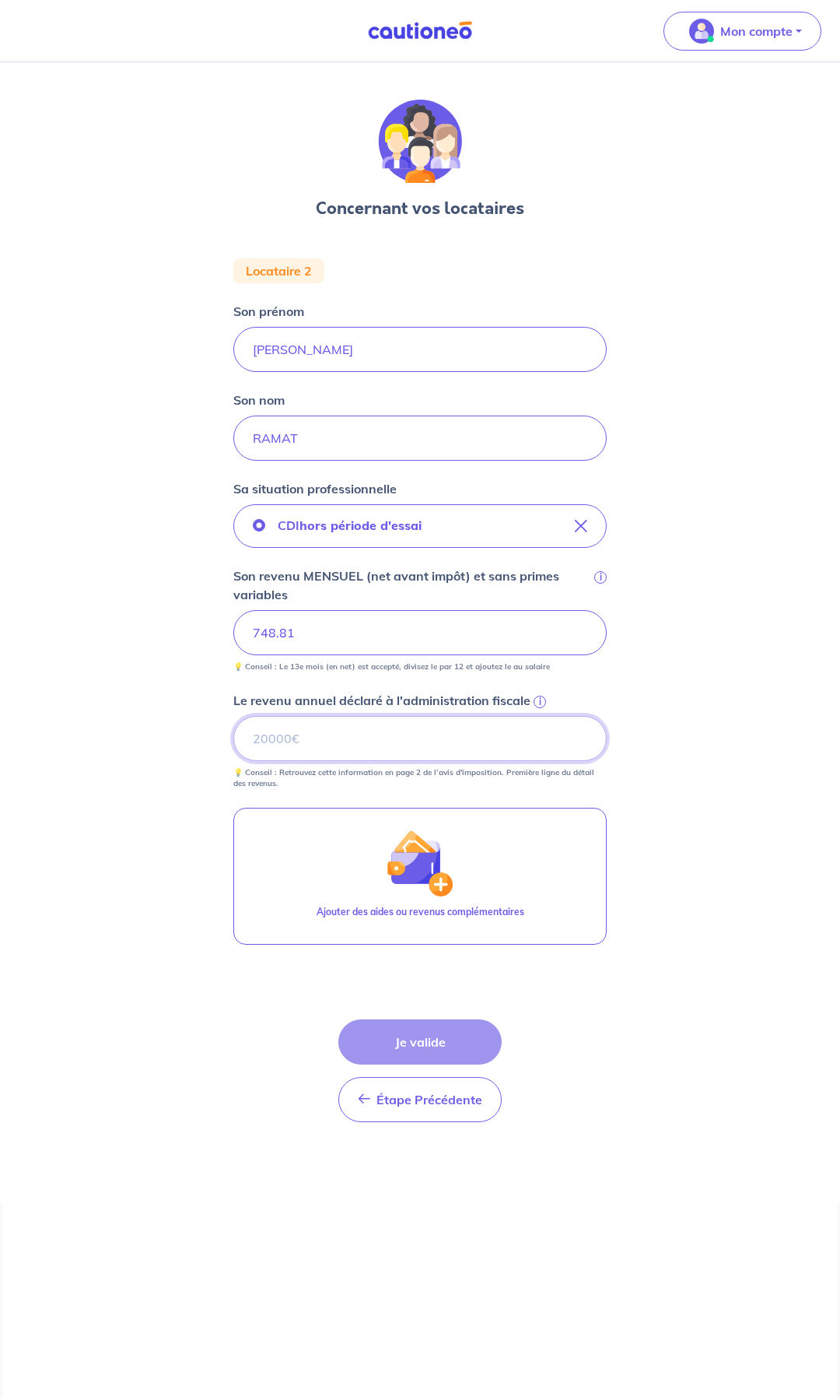
click at [334, 739] on input "Le revenu annuel déclaré à l'administration fiscale i" at bounding box center [419, 738] width 373 height 45
click at [301, 726] on input "Le revenu annuel déclaré à l'administration fiscale i" at bounding box center [419, 738] width 373 height 45
click at [267, 739] on input "26" at bounding box center [419, 738] width 373 height 45
drag, startPoint x: 303, startPoint y: 742, endPoint x: 211, endPoint y: 731, distance: 92.7
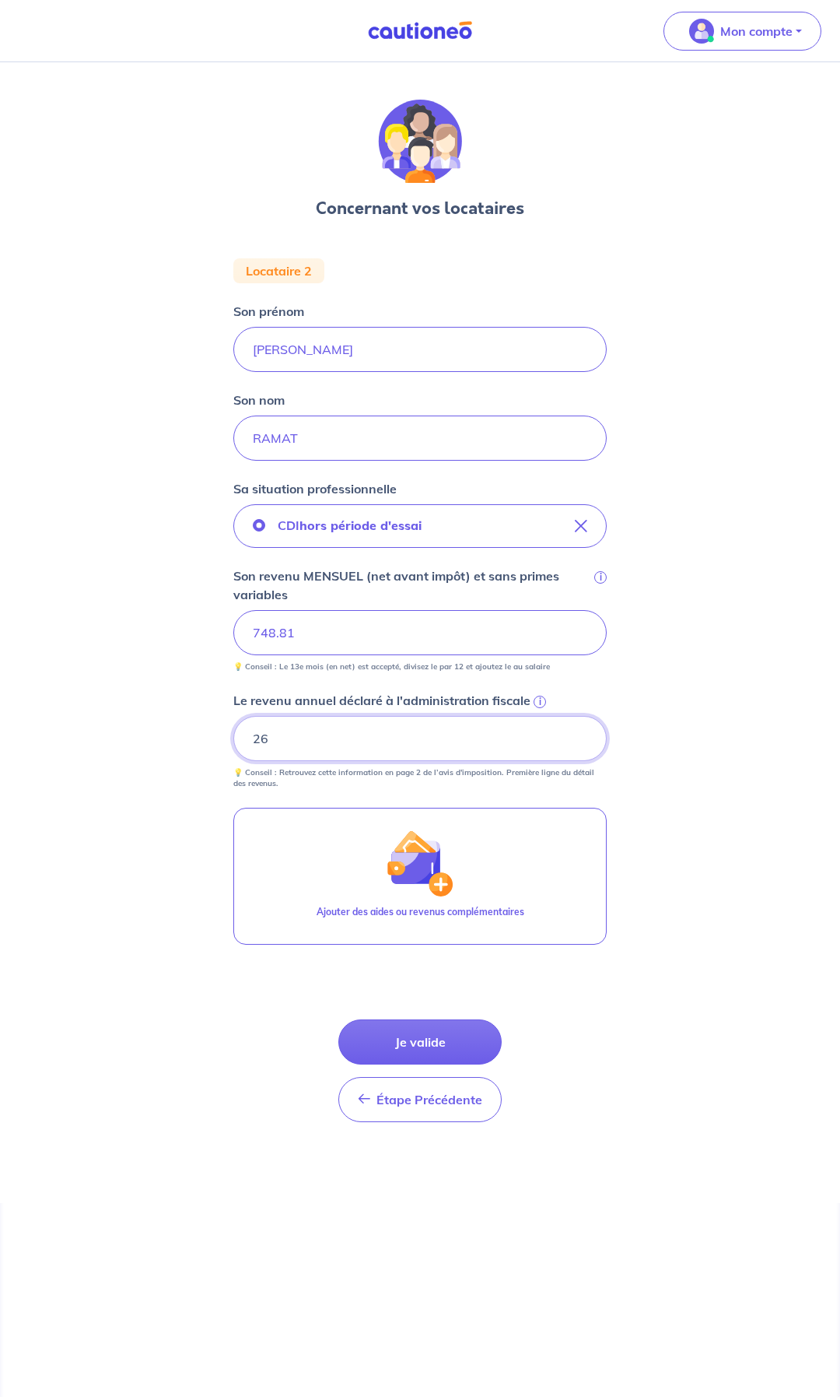
click at [211, 731] on div "Concernant vos locataires Locataire 2 Son prénom [PERSON_NAME] Son nom RAMAT Sa…" at bounding box center [420, 632] width 840 height 1141
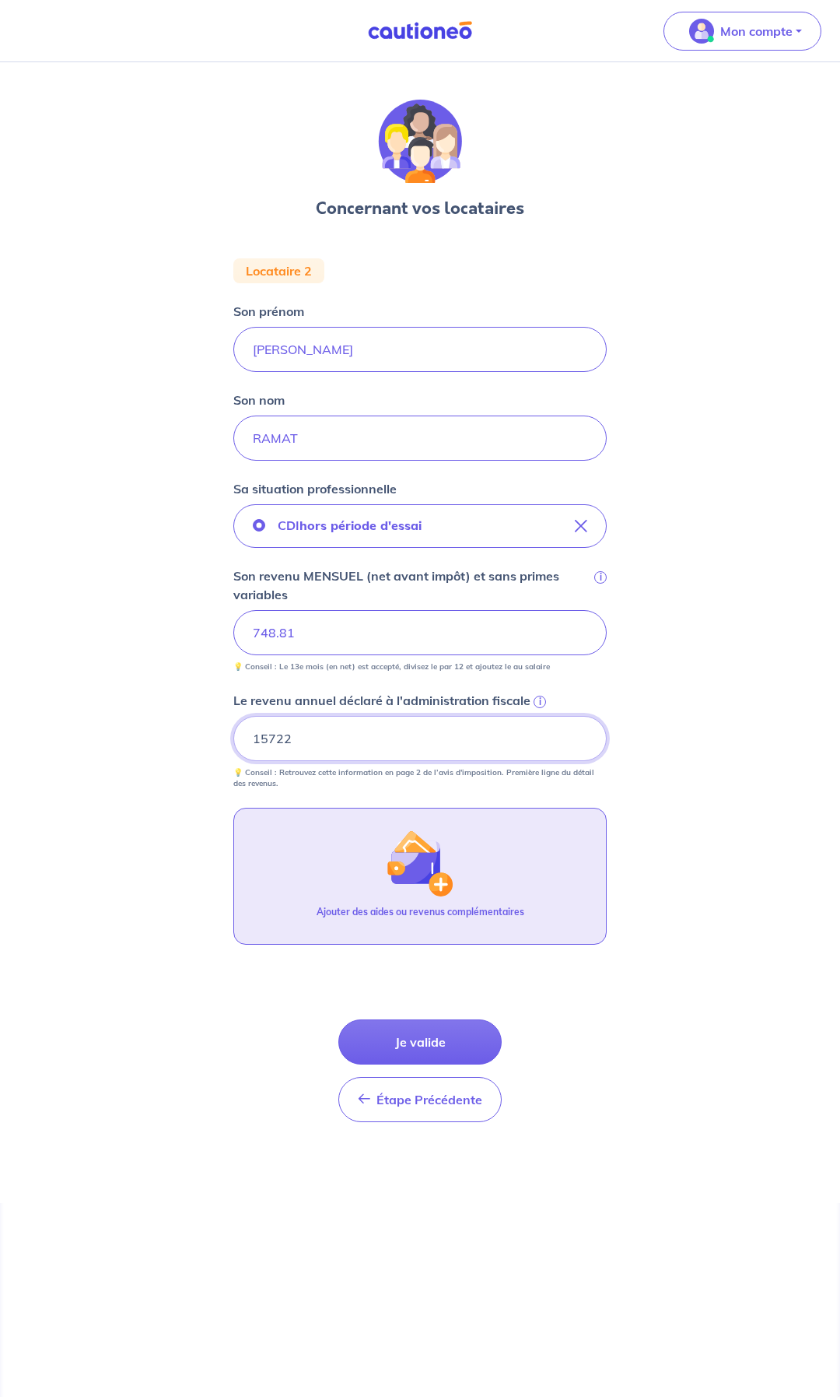
type input "15722"
click at [449, 889] on img "button" at bounding box center [420, 863] width 67 height 67
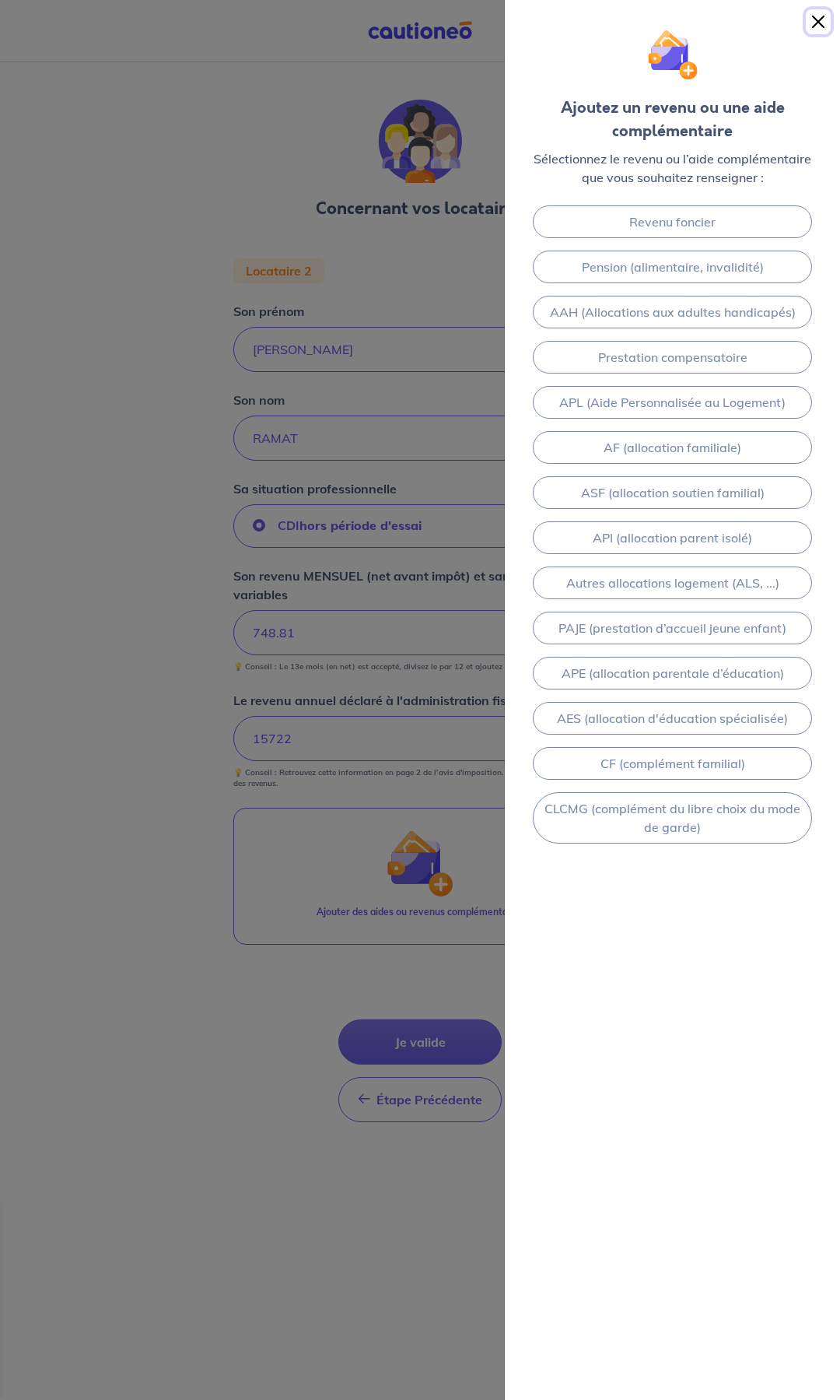
click at [820, 18] on button "Close" at bounding box center [818, 21] width 25 height 25
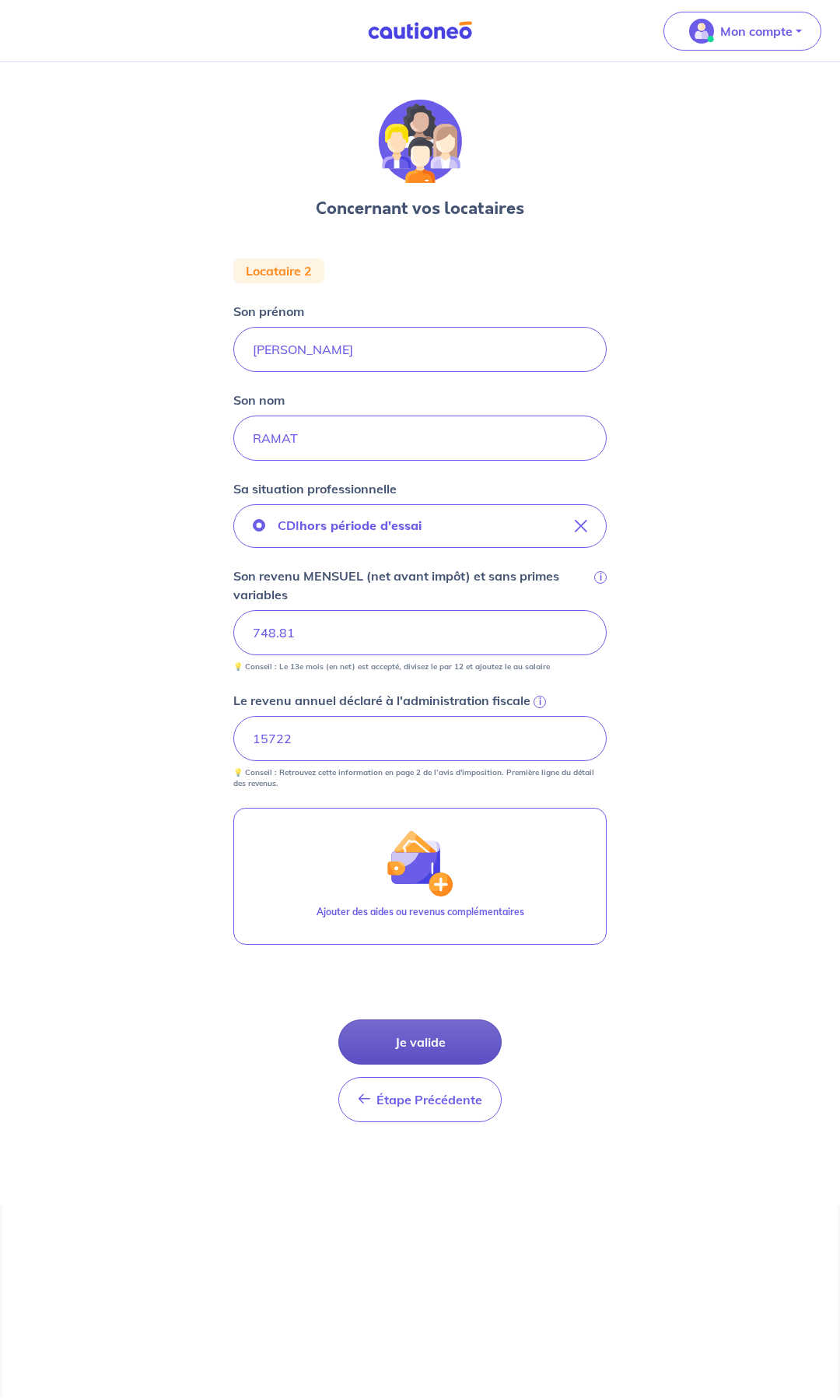
click at [405, 1035] on button "Je valide" at bounding box center [419, 1042] width 163 height 45
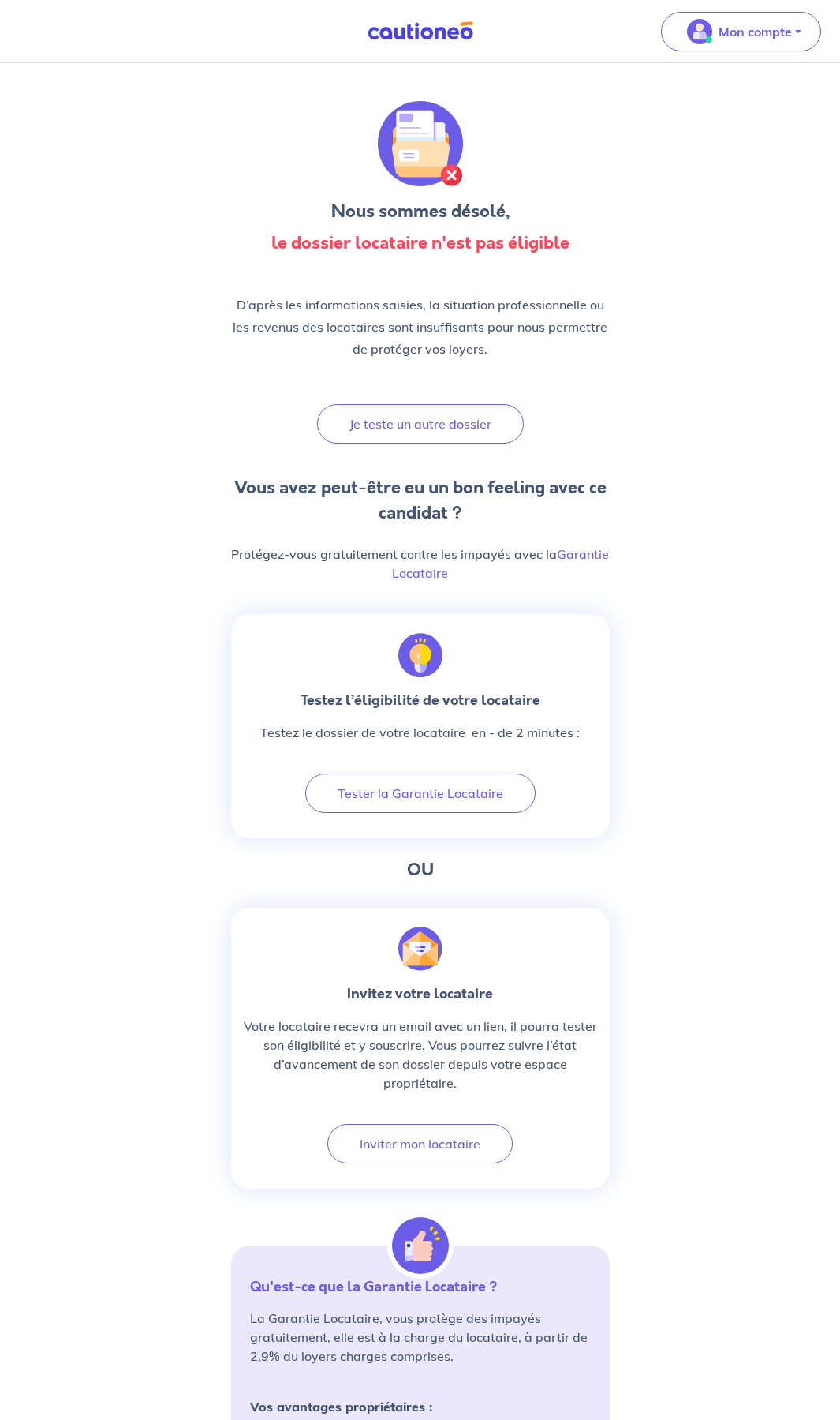
scroll to position [79, 0]
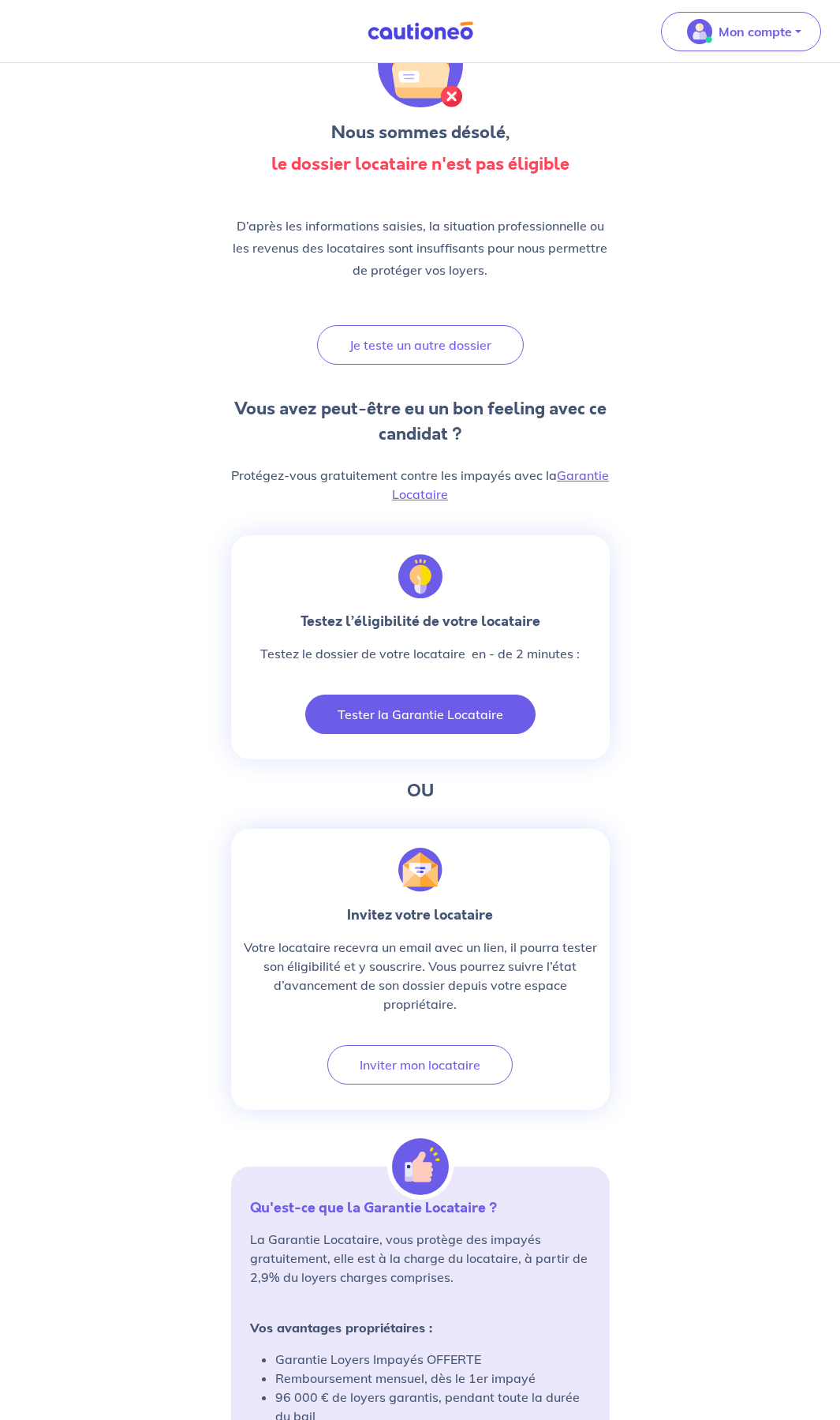
click at [445, 719] on button "Tester la Garantie Locataire" at bounding box center [420, 714] width 230 height 40
